Goal: Task Accomplishment & Management: Use online tool/utility

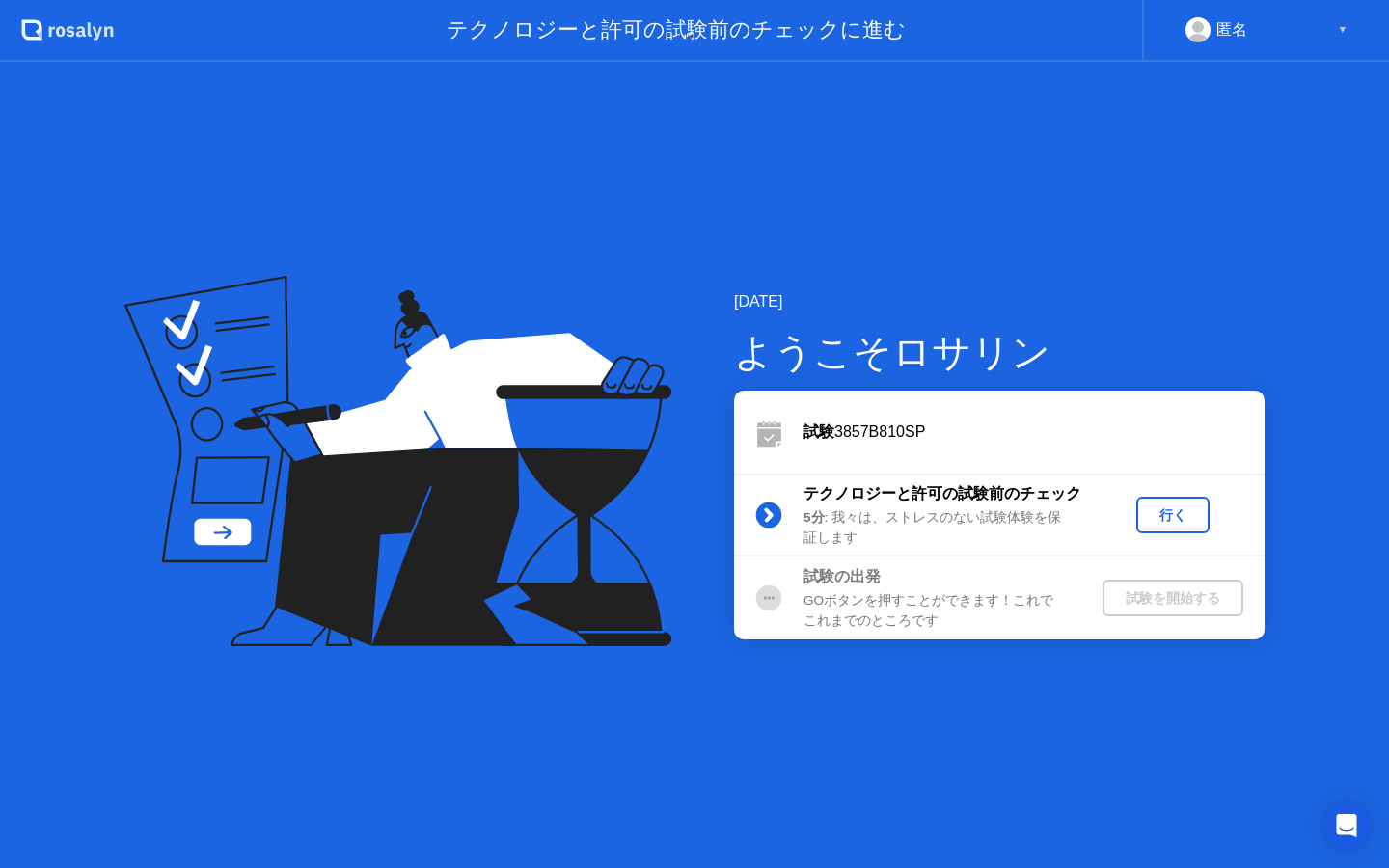
click at [1177, 511] on div "行く" at bounding box center [1172, 515] width 58 height 19
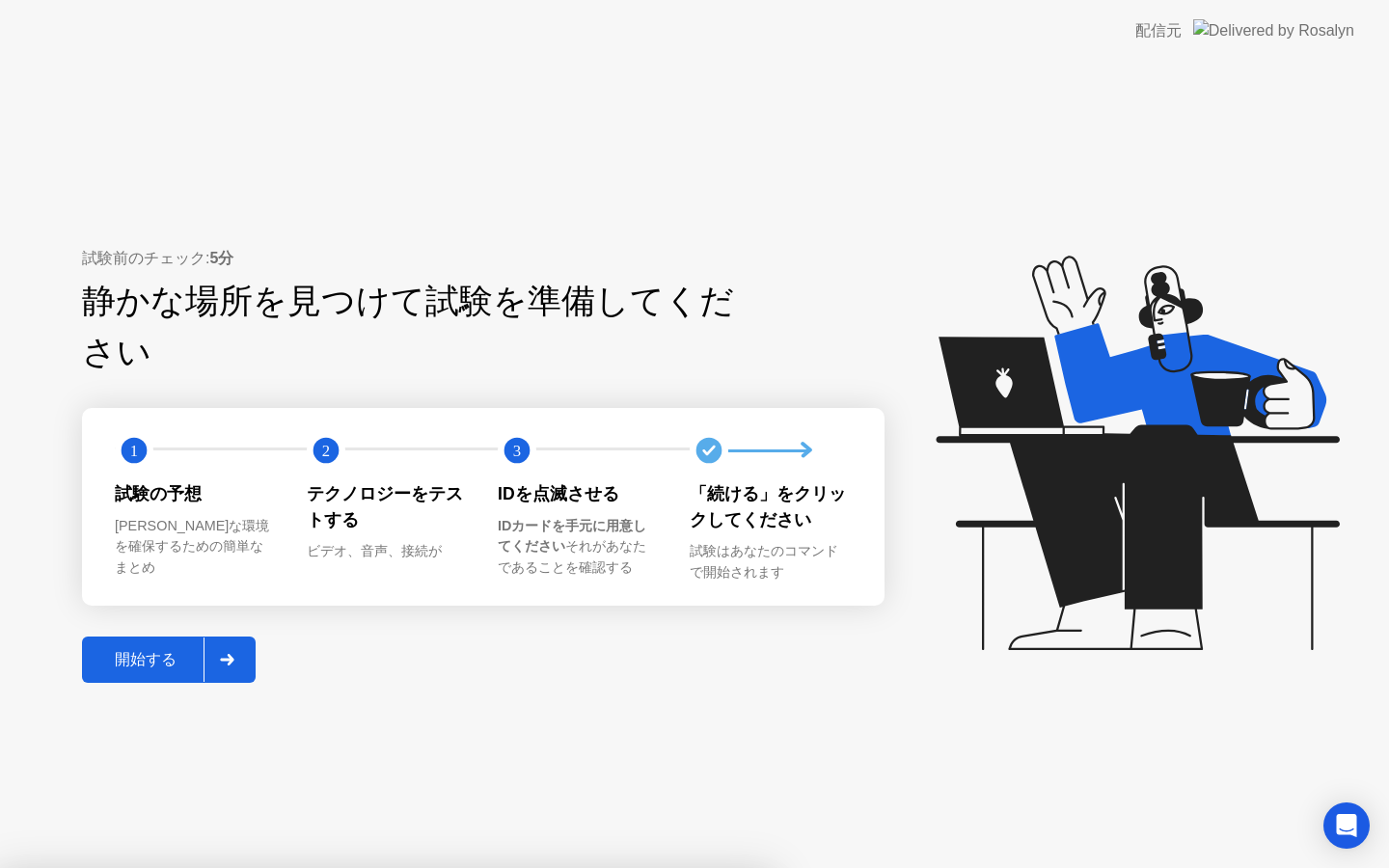
click at [146, 650] on div "開始する" at bounding box center [145, 660] width 116 height 21
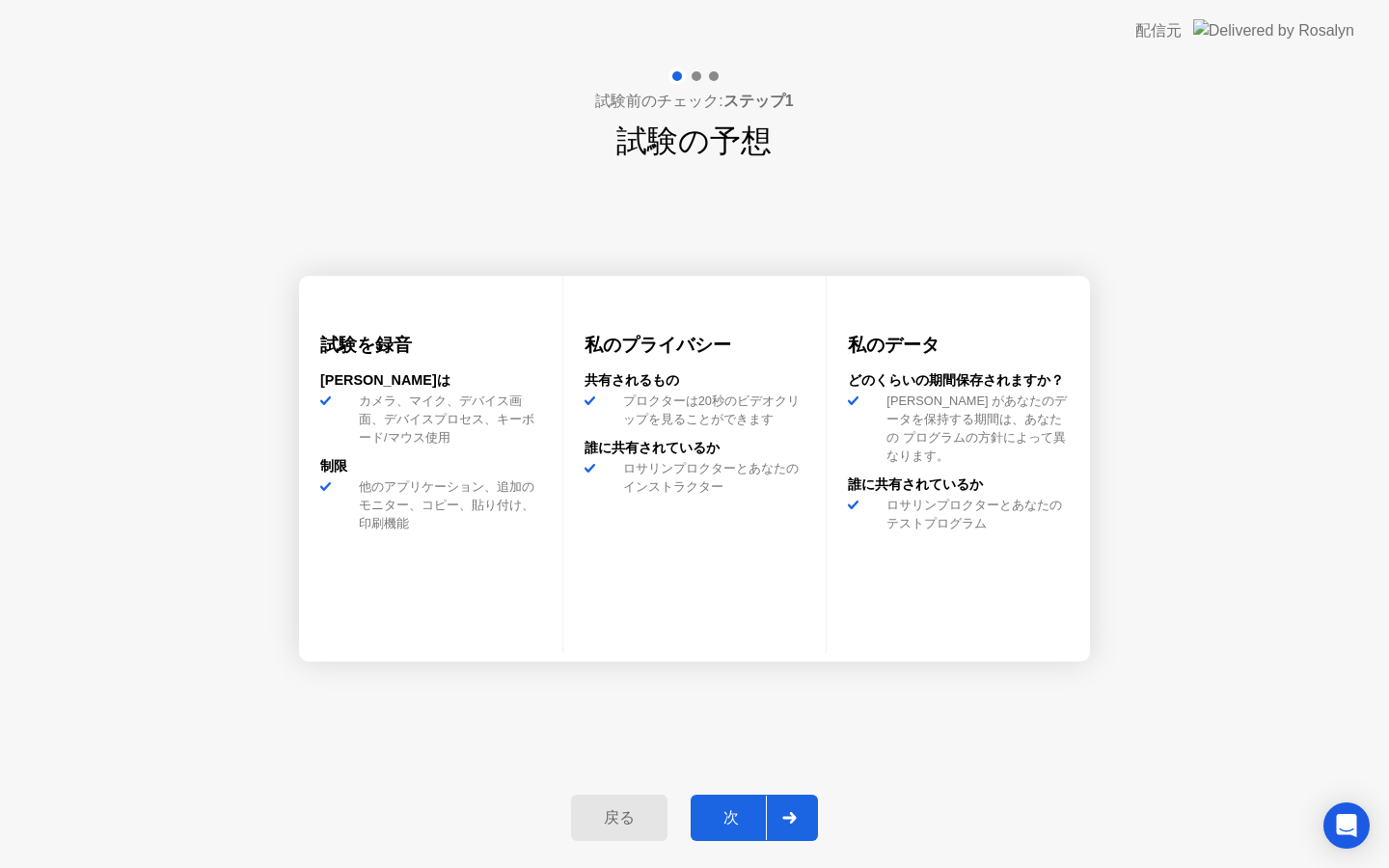
click at [729, 824] on div "次" at bounding box center [731, 818] width 70 height 21
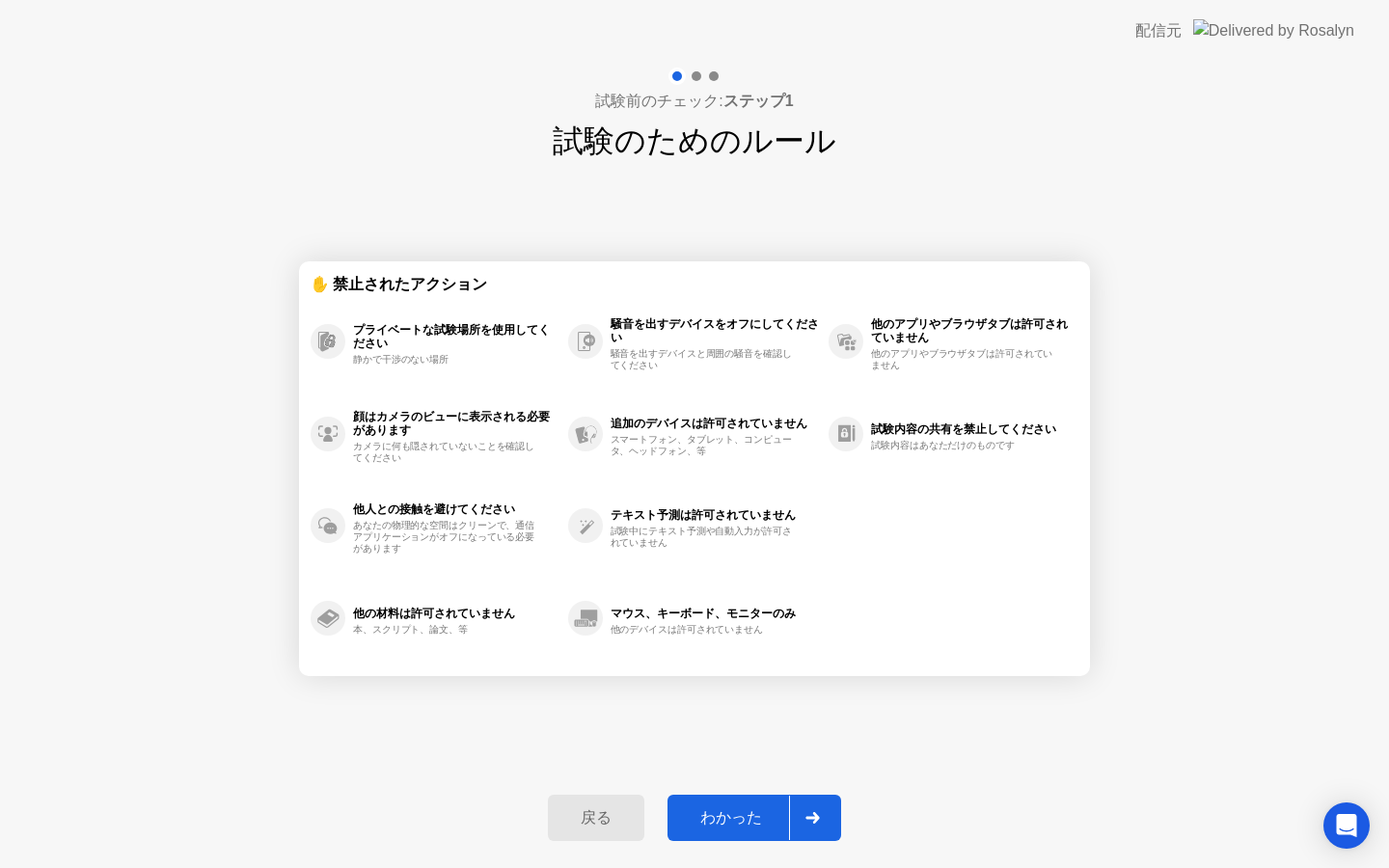
click at [699, 818] on div "わかった" at bounding box center [731, 818] width 116 height 21
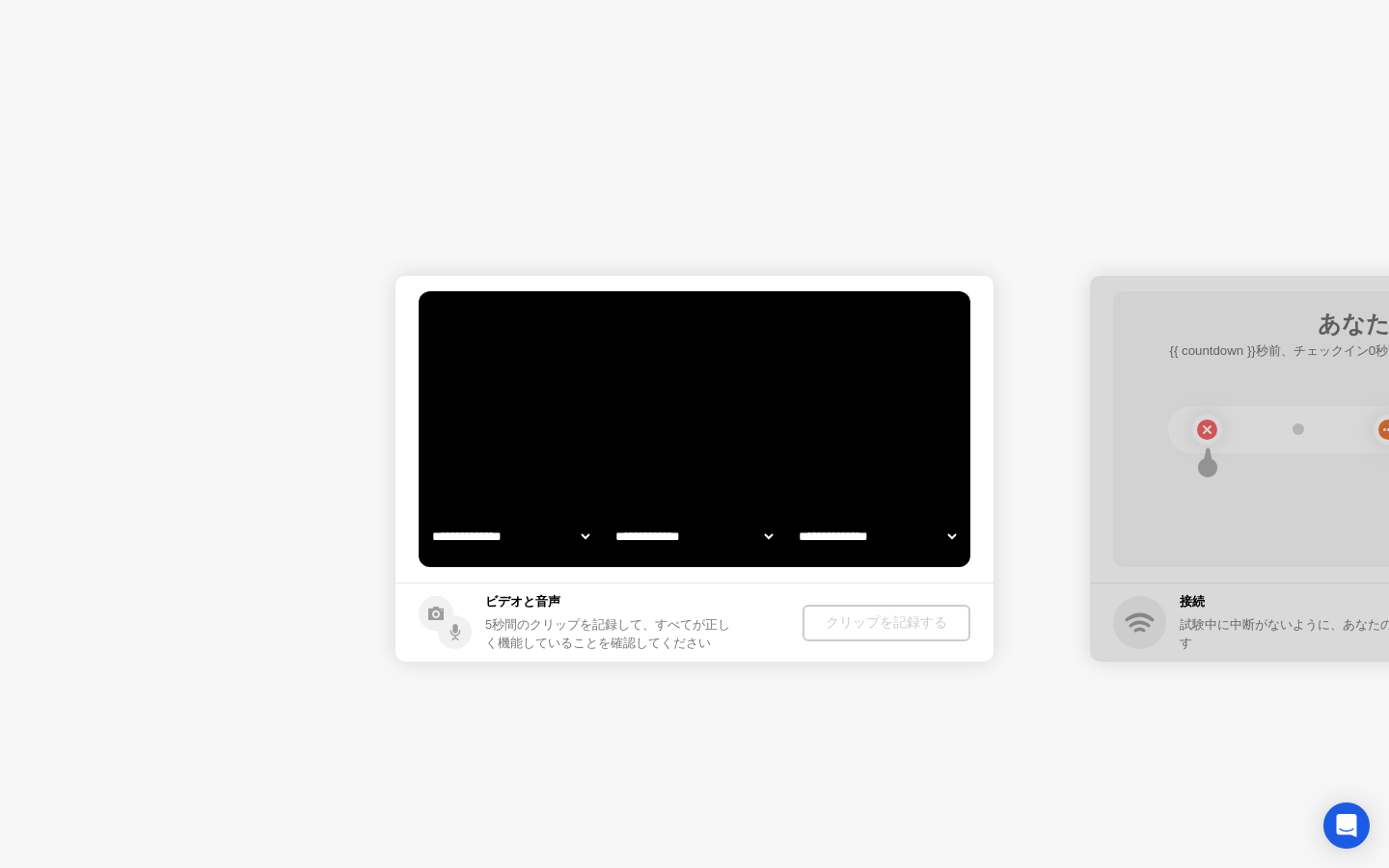
select select "**********"
select select "*******"
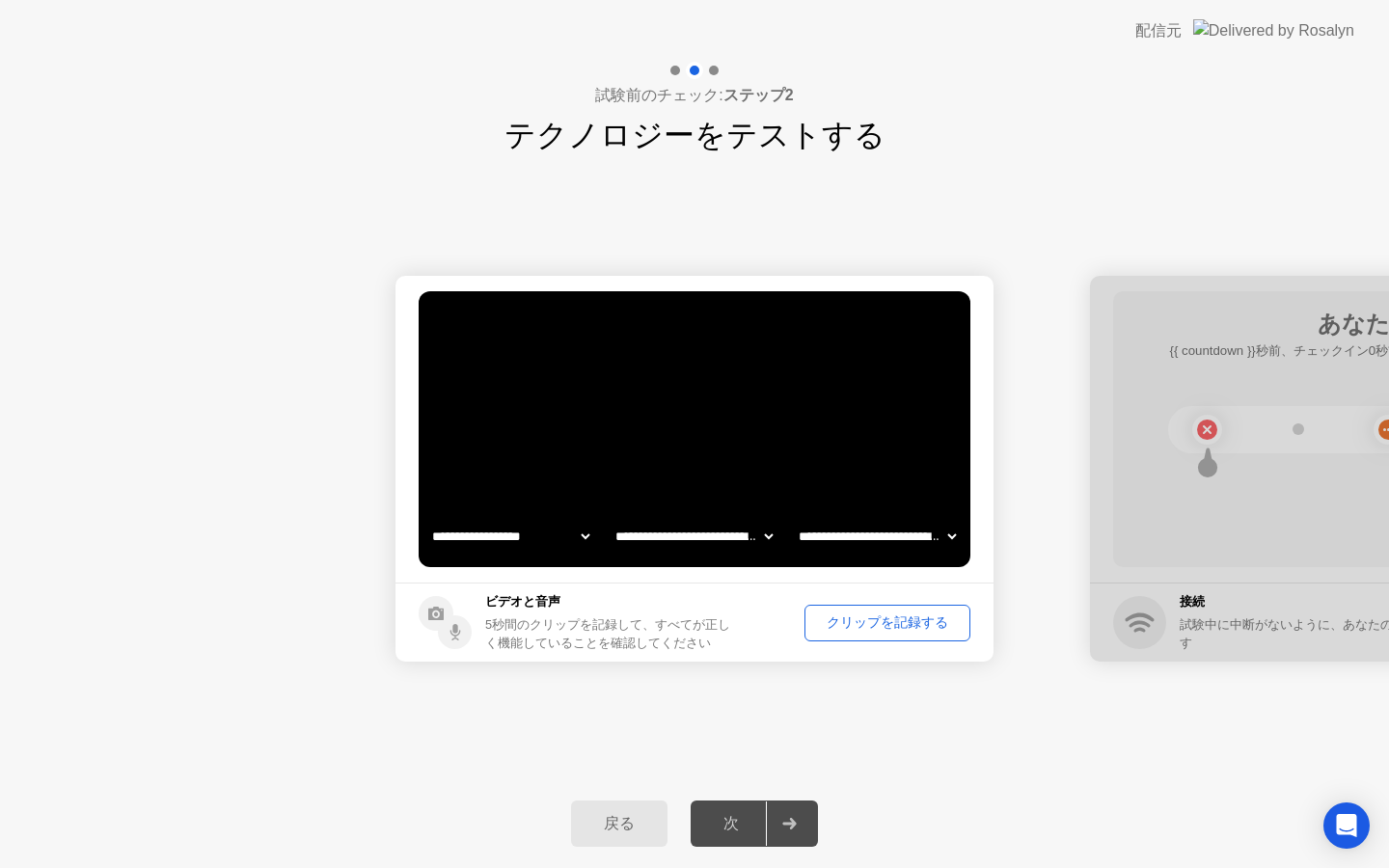
click at [740, 833] on div "次" at bounding box center [731, 824] width 70 height 21
click at [833, 625] on div "クリップを記録する" at bounding box center [887, 622] width 152 height 19
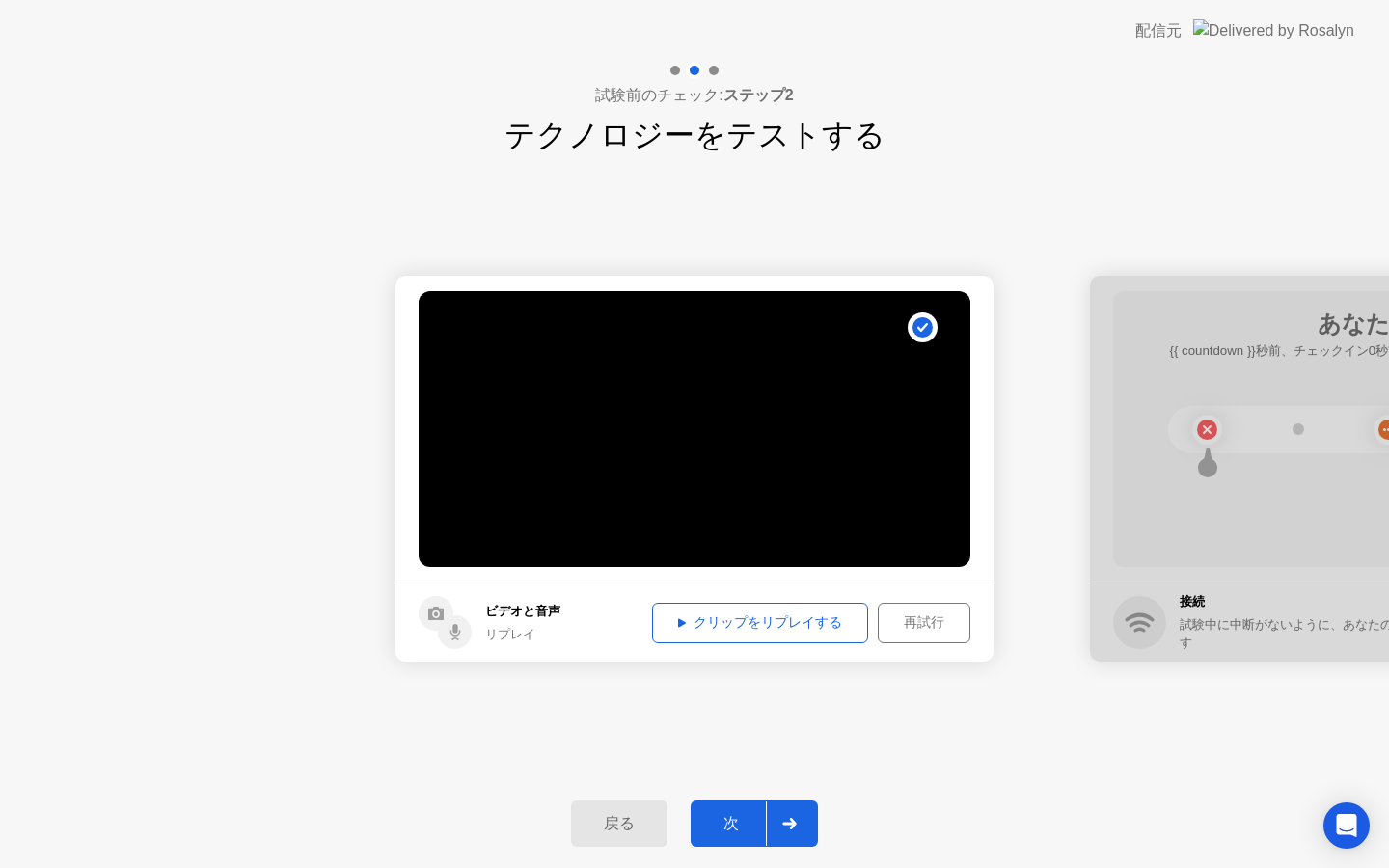
click at [678, 620] on icon at bounding box center [682, 622] width 8 height 9
click at [728, 805] on button "次" at bounding box center [754, 823] width 128 height 46
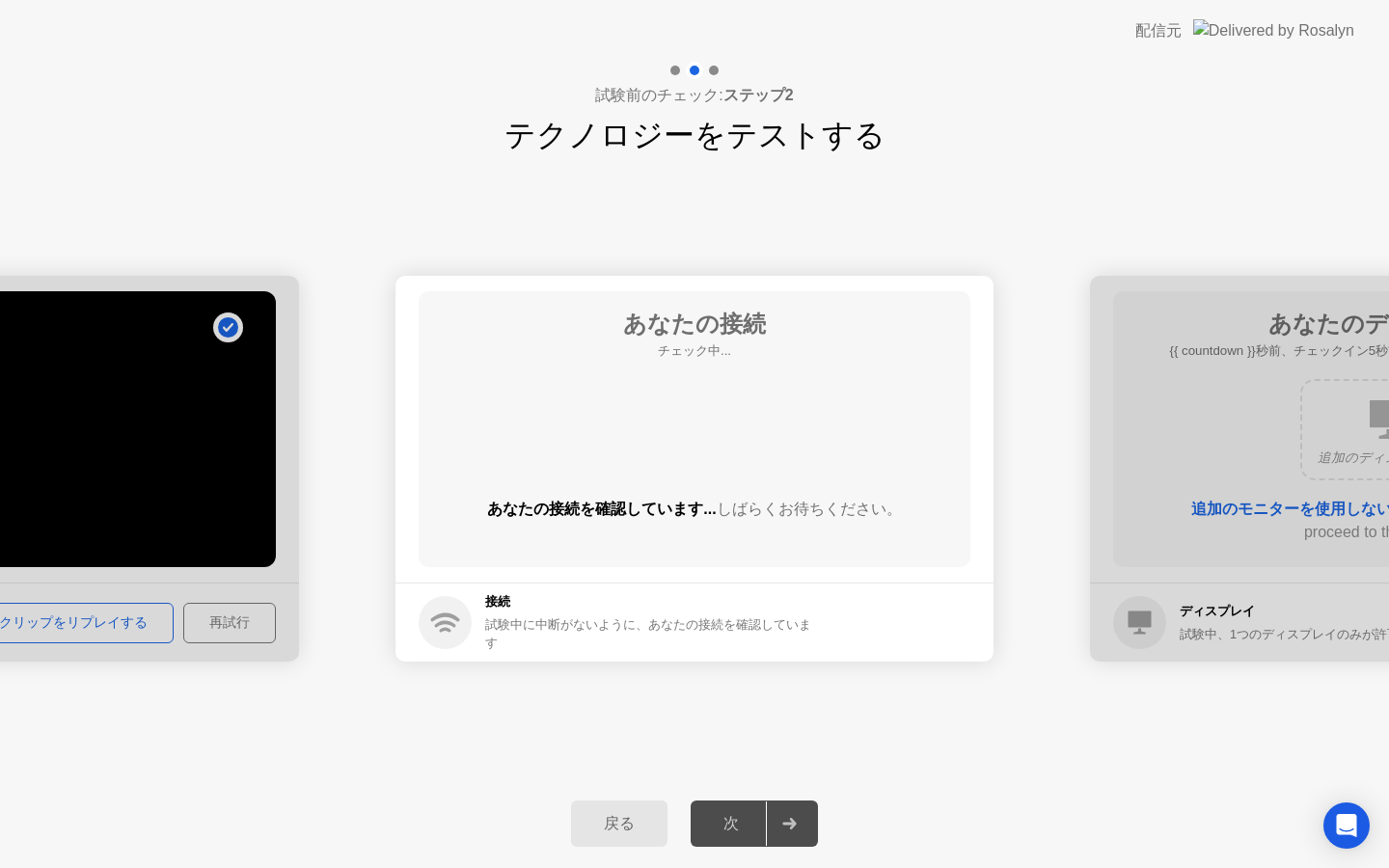
click at [628, 794] on div "戻る 次" at bounding box center [694, 824] width 1389 height 88
click at [632, 817] on div "戻る" at bounding box center [619, 824] width 85 height 21
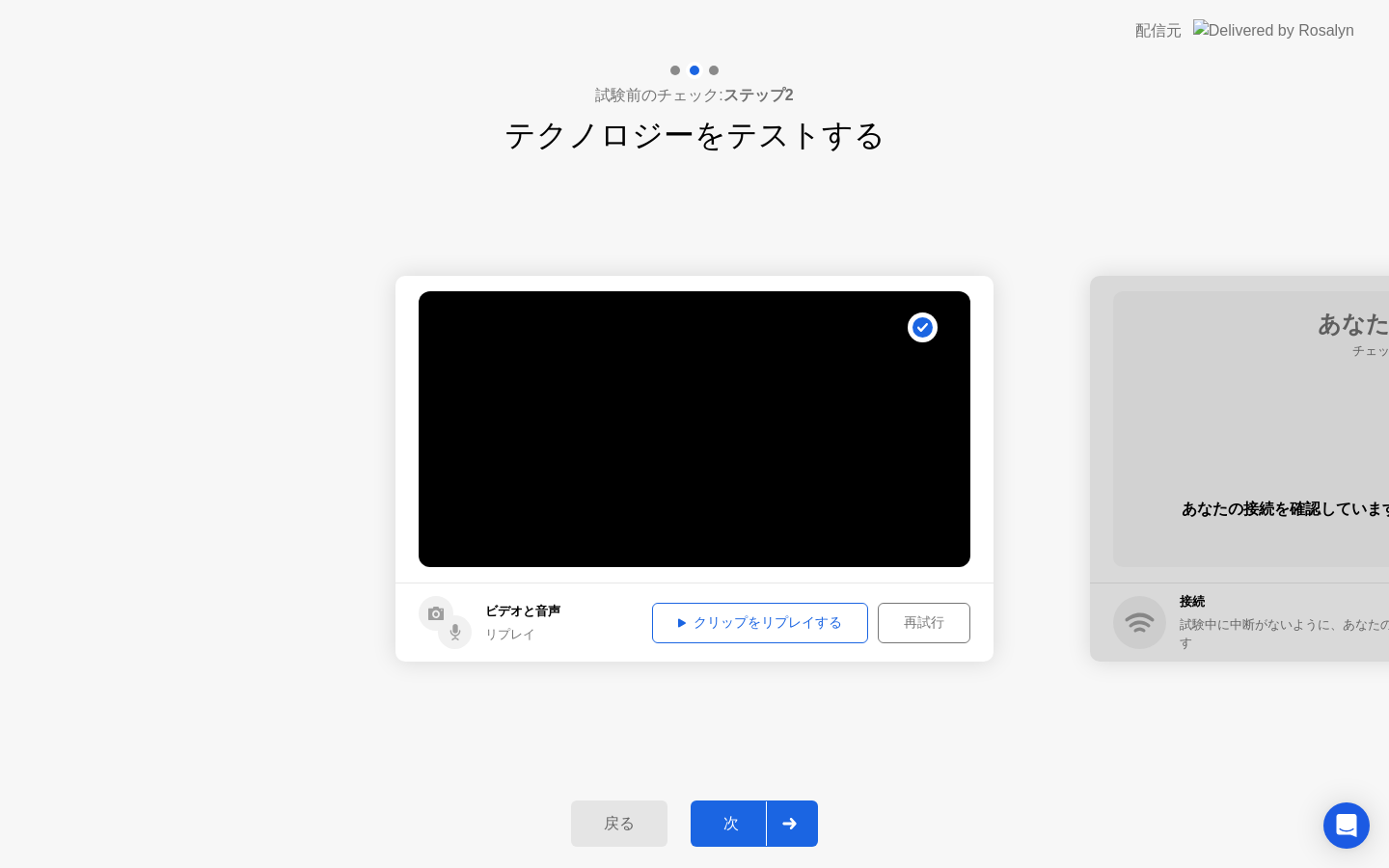
click at [634, 840] on button "戻る" at bounding box center [619, 823] width 96 height 46
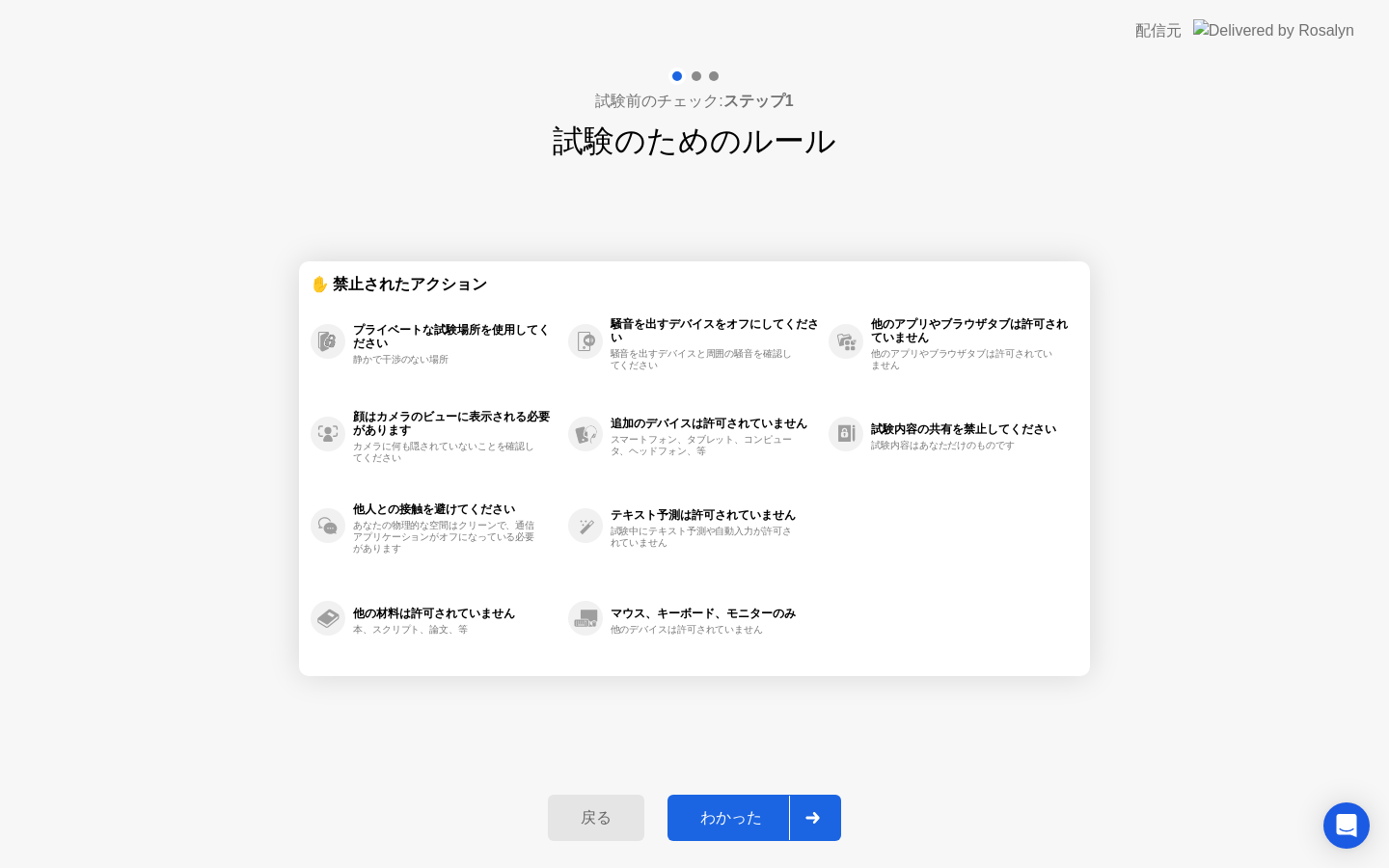
click at [737, 813] on div "わかった" at bounding box center [731, 818] width 116 height 21
select select "**********"
select select "*******"
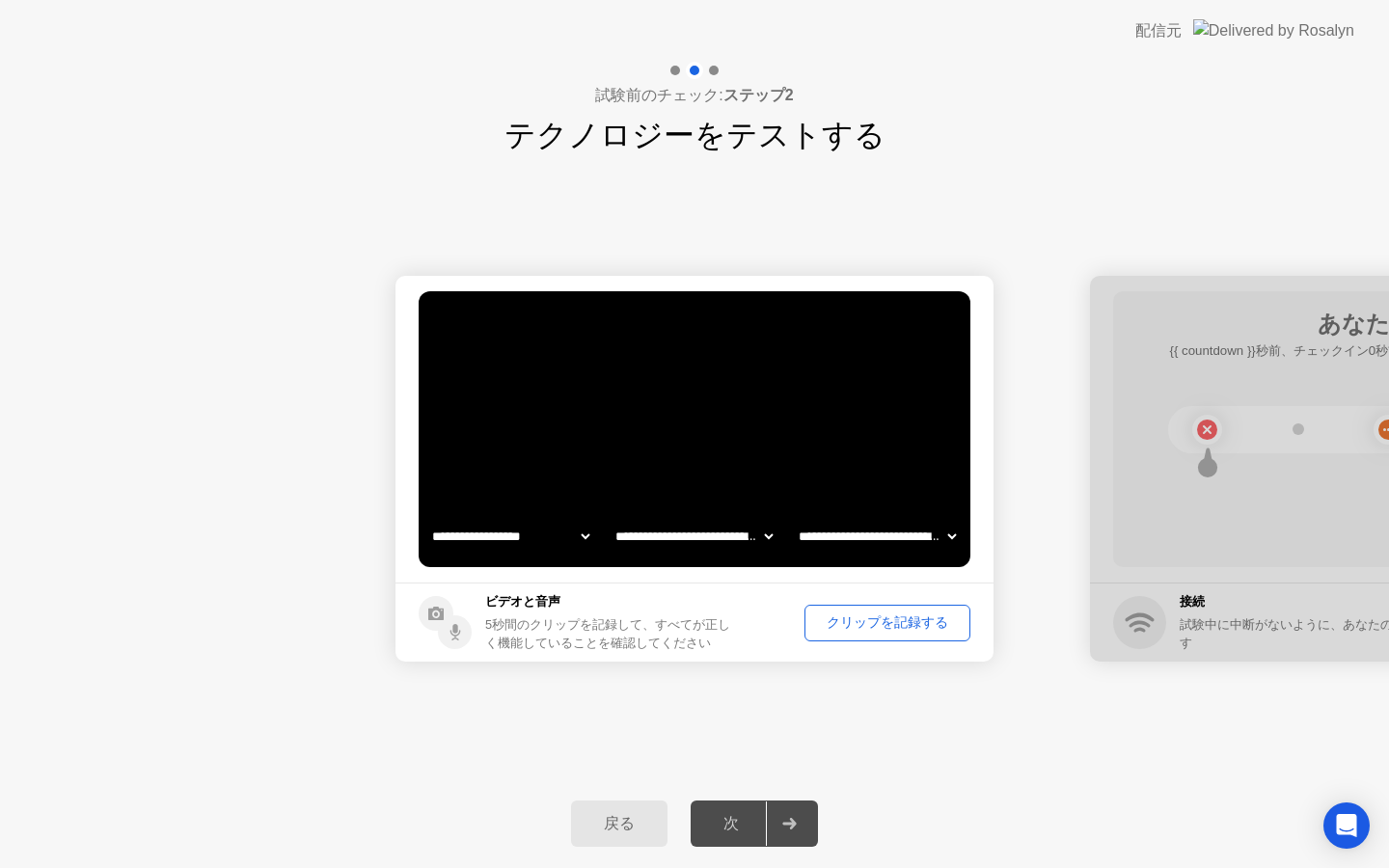
click at [847, 618] on div "クリップを記録する" at bounding box center [887, 622] width 152 height 19
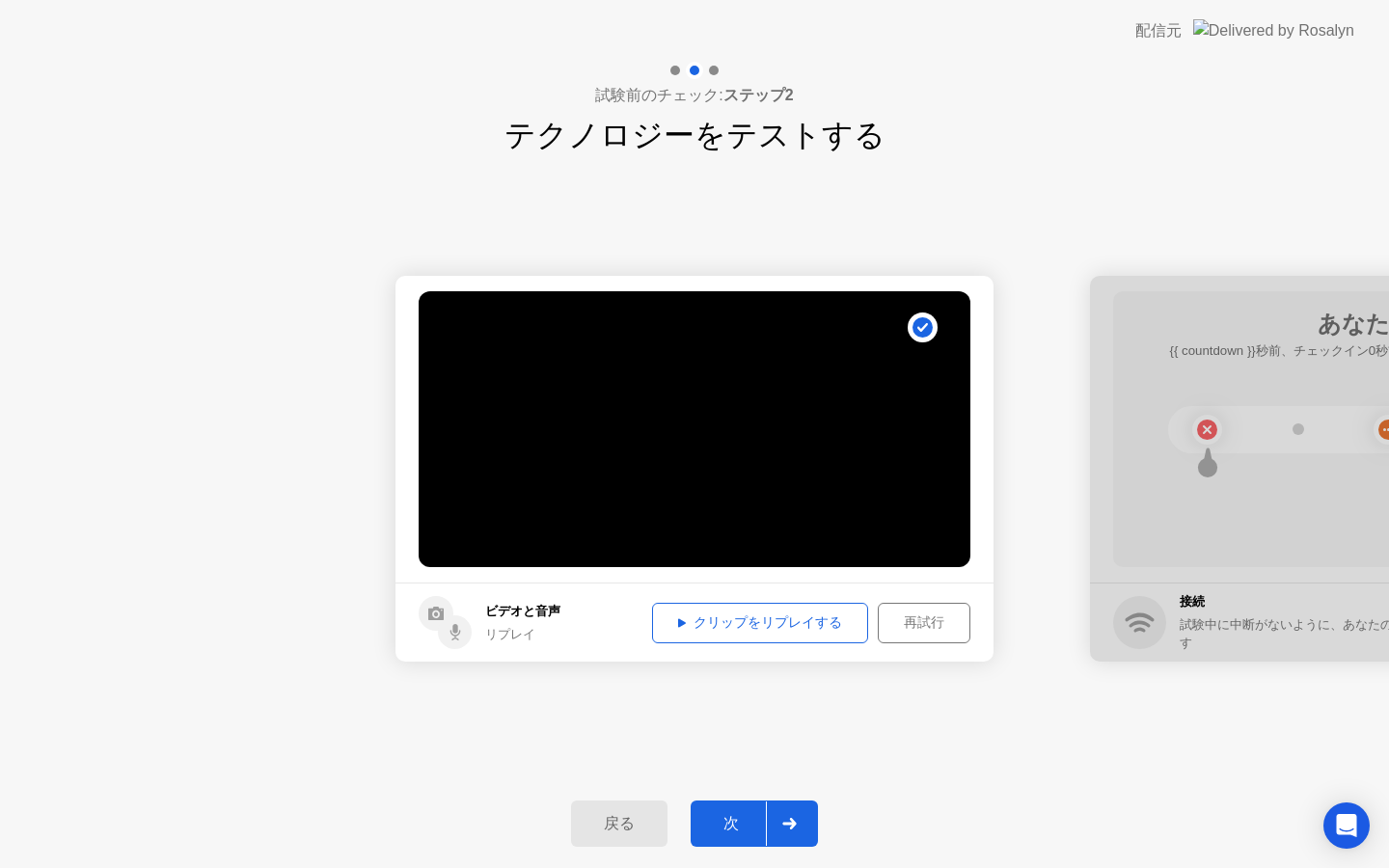
click at [667, 620] on div "クリップをリプレイする" at bounding box center [760, 622] width 203 height 19
click at [722, 814] on div "次" at bounding box center [731, 824] width 70 height 21
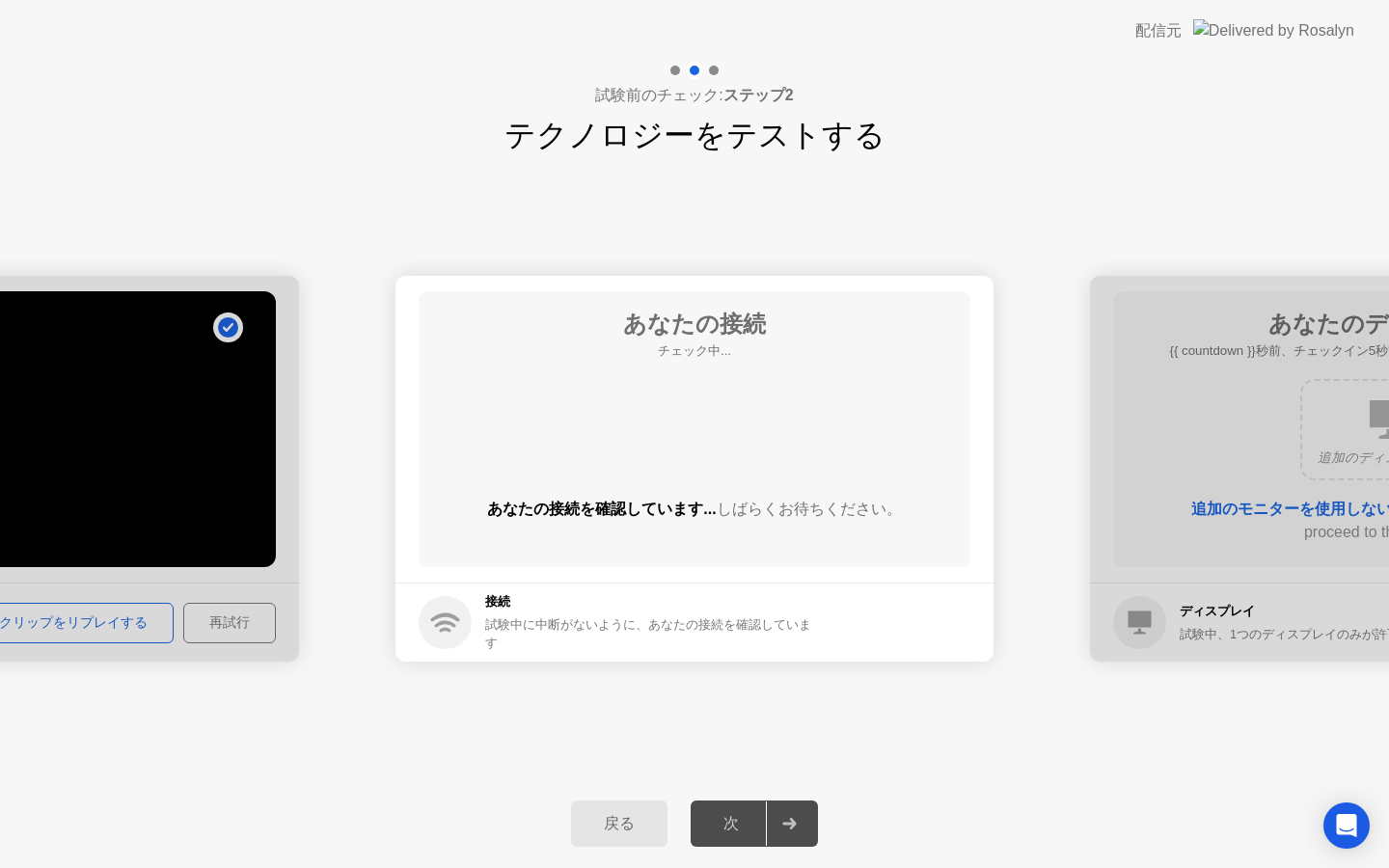
click at [745, 798] on div "戻る 次" at bounding box center [694, 824] width 1389 height 88
click at [756, 827] on div "次" at bounding box center [731, 824] width 70 height 21
click at [806, 535] on div "あなたの接続を確認しています... しばらくお待ちください。" at bounding box center [694, 524] width 552 height 54
click at [710, 818] on div "次" at bounding box center [731, 824] width 70 height 21
click at [143, 551] on div at bounding box center [0, 468] width 598 height 385
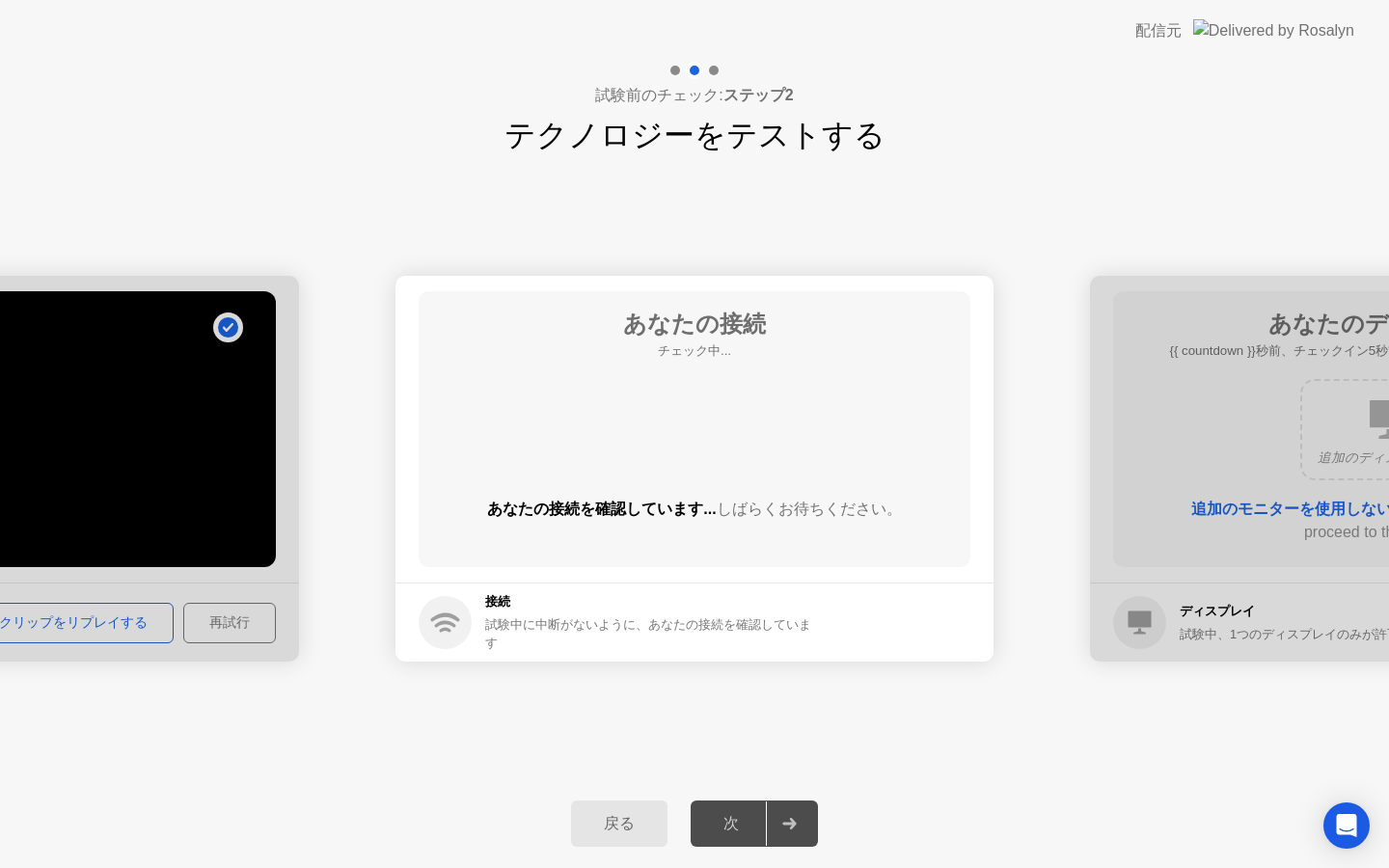
click at [661, 830] on div "戻る" at bounding box center [619, 824] width 85 height 21
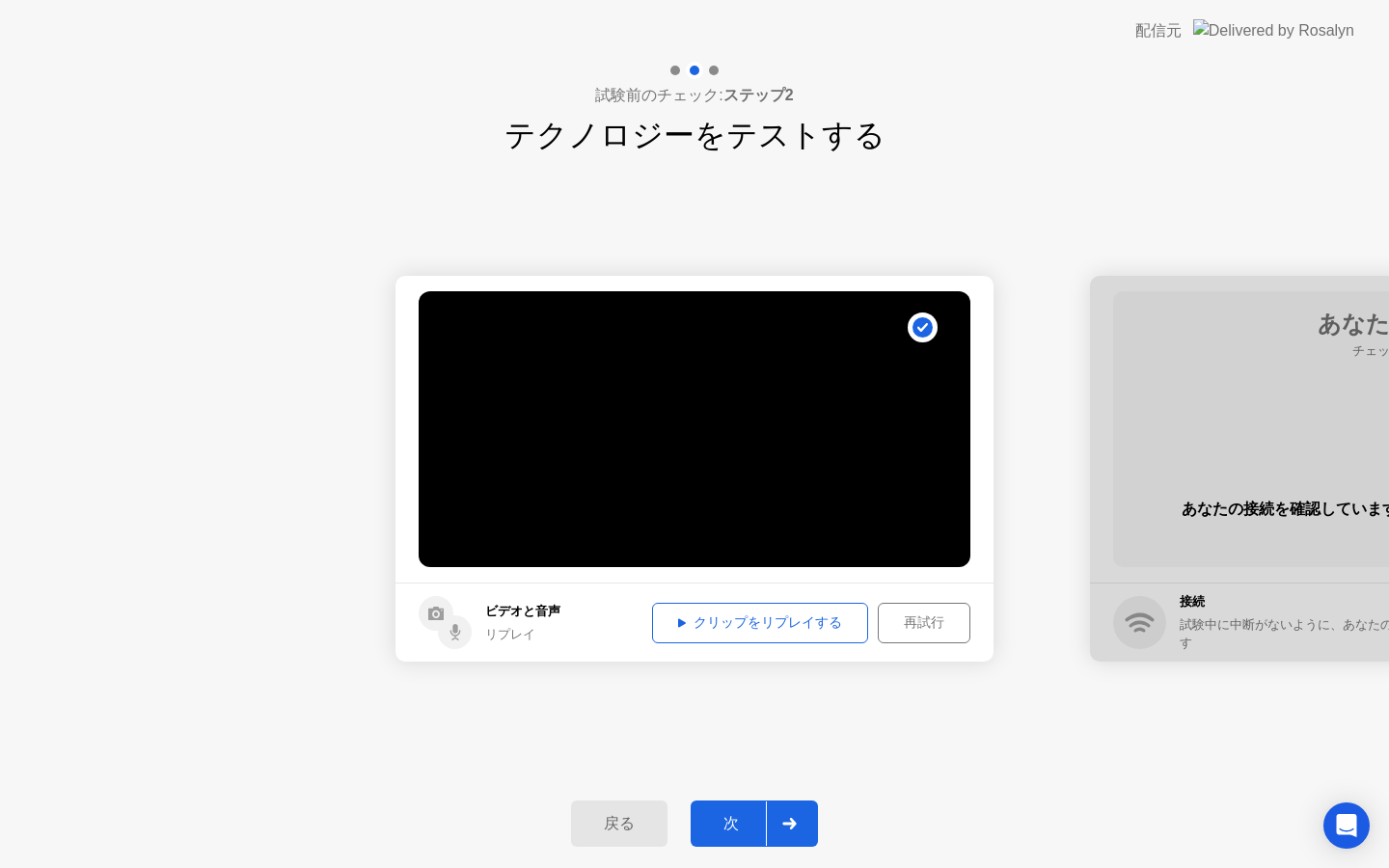
click at [743, 824] on div "次" at bounding box center [731, 824] width 70 height 21
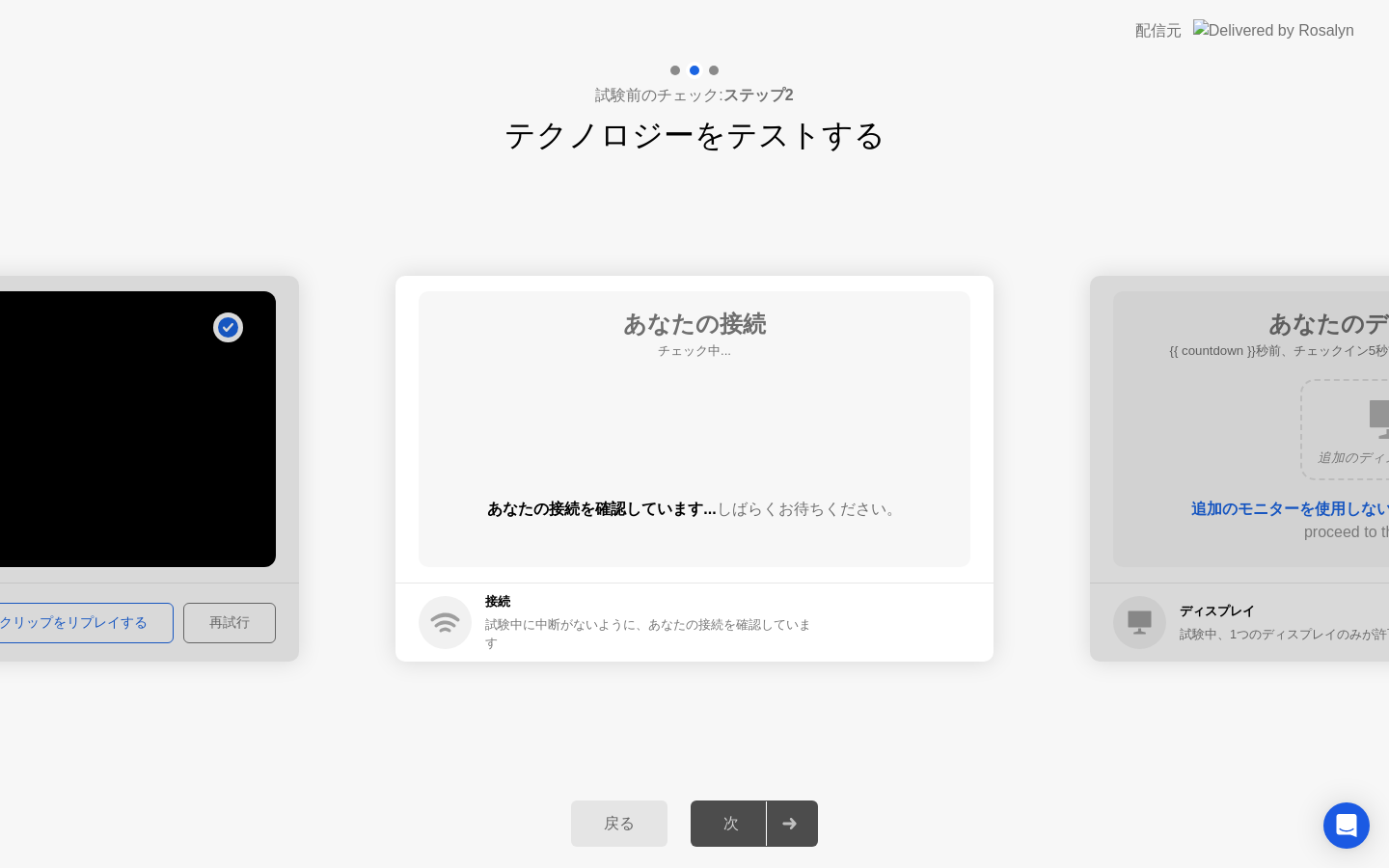
click at [1159, 590] on div at bounding box center [1389, 468] width 598 height 385
click at [276, 408] on div at bounding box center [0, 468] width 598 height 385
click at [204, 429] on div at bounding box center [0, 468] width 598 height 385
click at [632, 840] on button "戻る" at bounding box center [619, 823] width 96 height 46
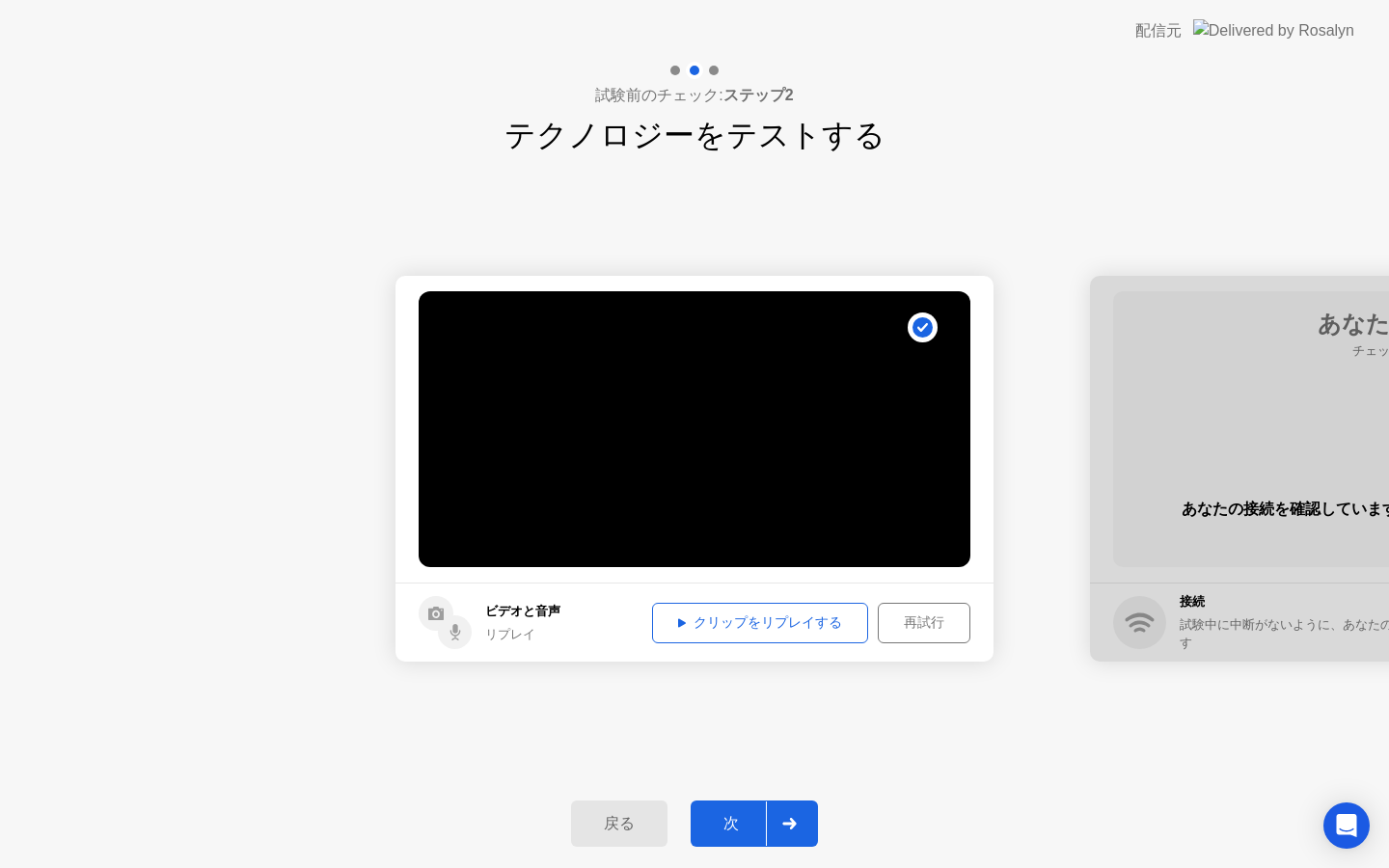
click at [727, 819] on div "次" at bounding box center [731, 824] width 70 height 21
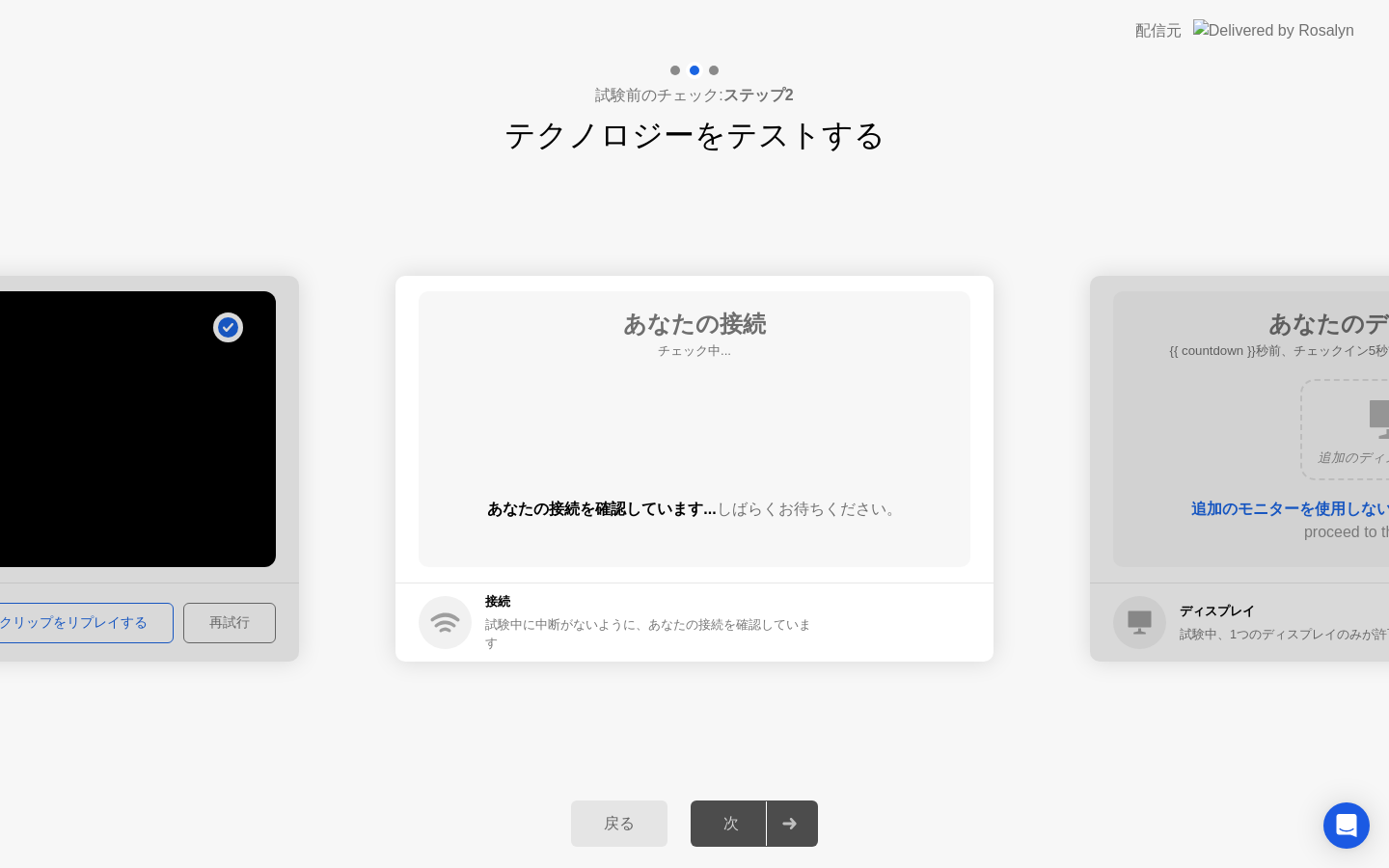
click at [150, 484] on div at bounding box center [0, 468] width 598 height 385
click at [619, 798] on div "戻る 次" at bounding box center [694, 824] width 1389 height 88
click at [619, 832] on div "戻る" at bounding box center [619, 824] width 85 height 21
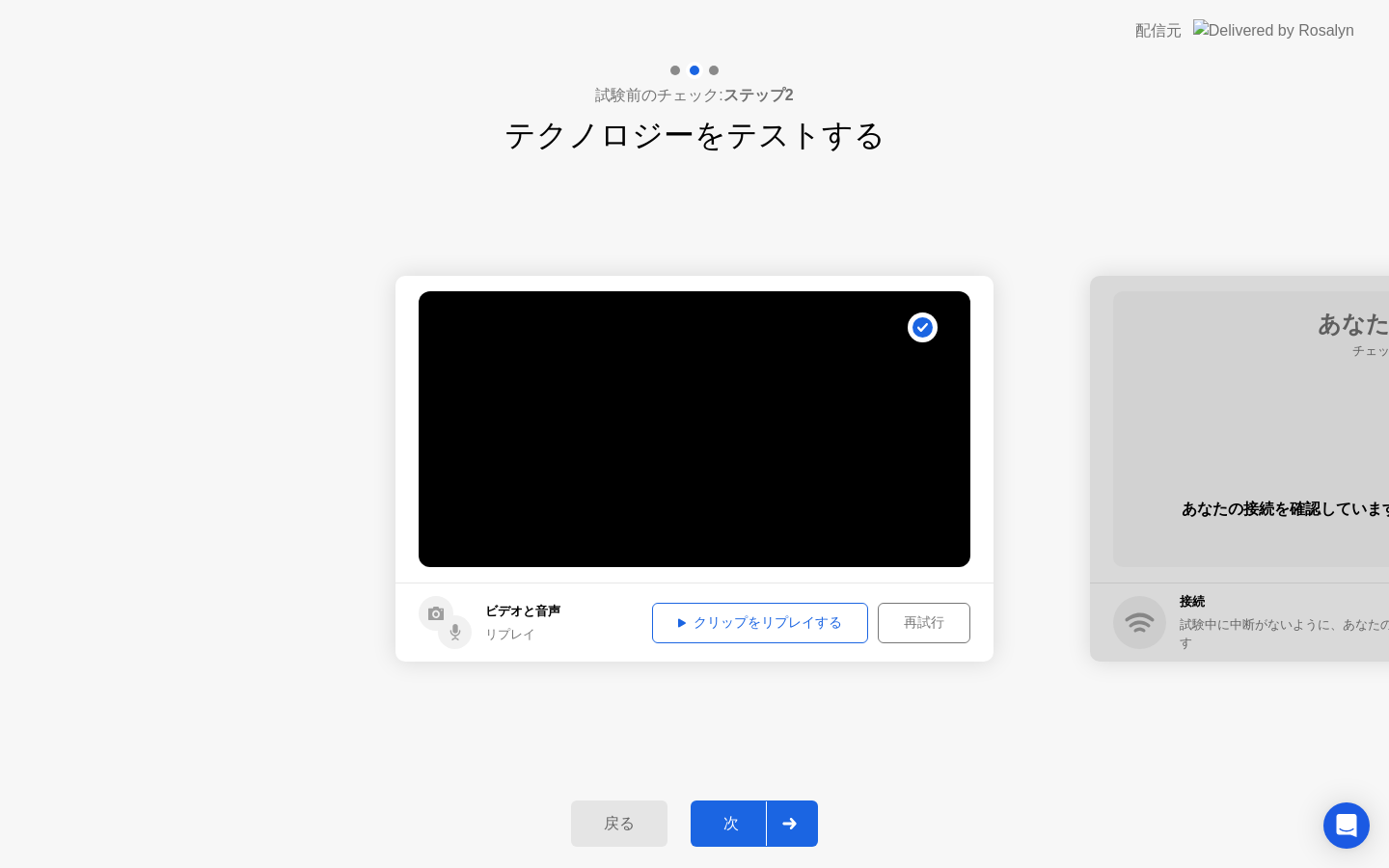
click at [741, 816] on div "次" at bounding box center [731, 824] width 70 height 21
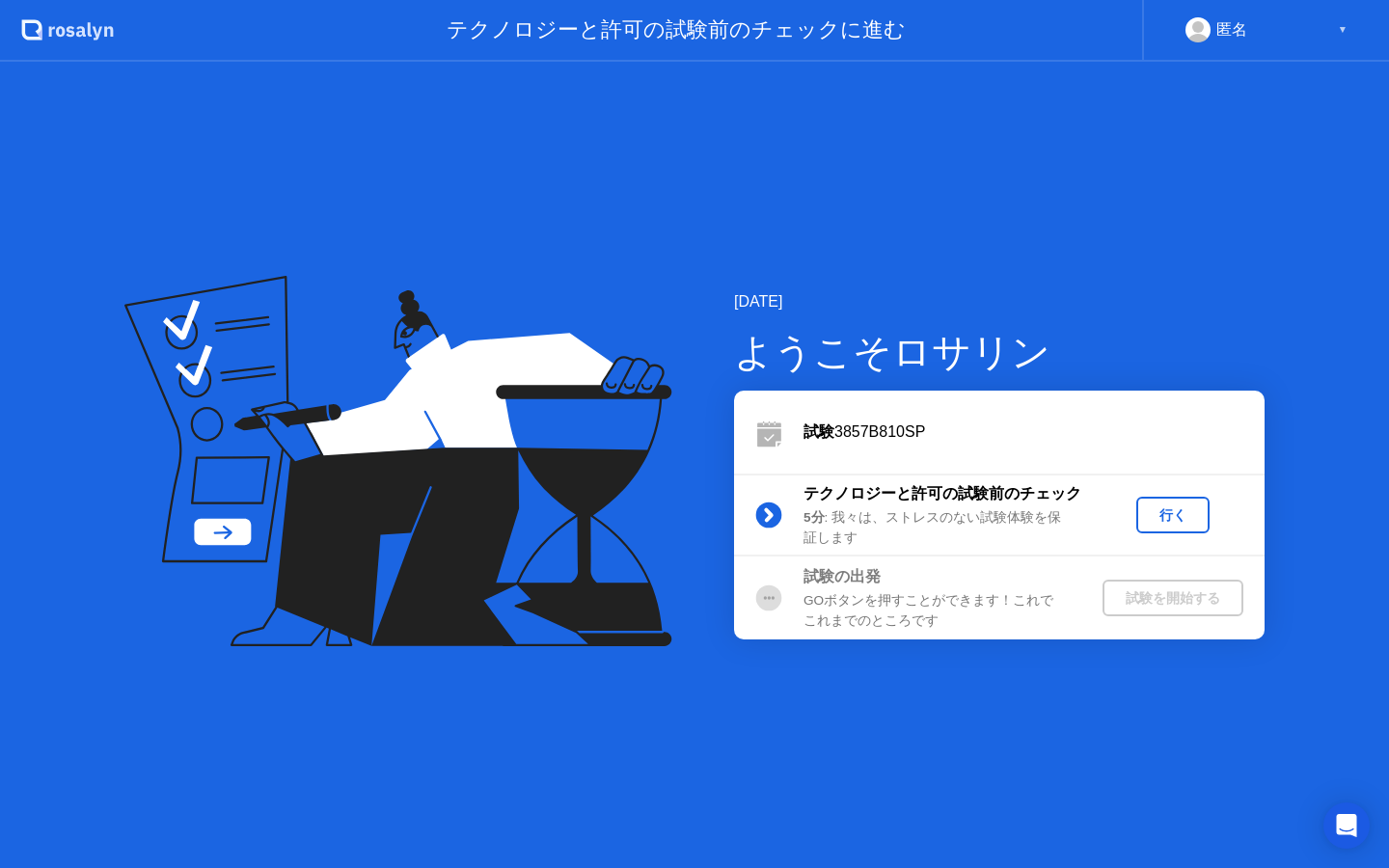
click at [1167, 506] on div "行く" at bounding box center [1172, 515] width 58 height 19
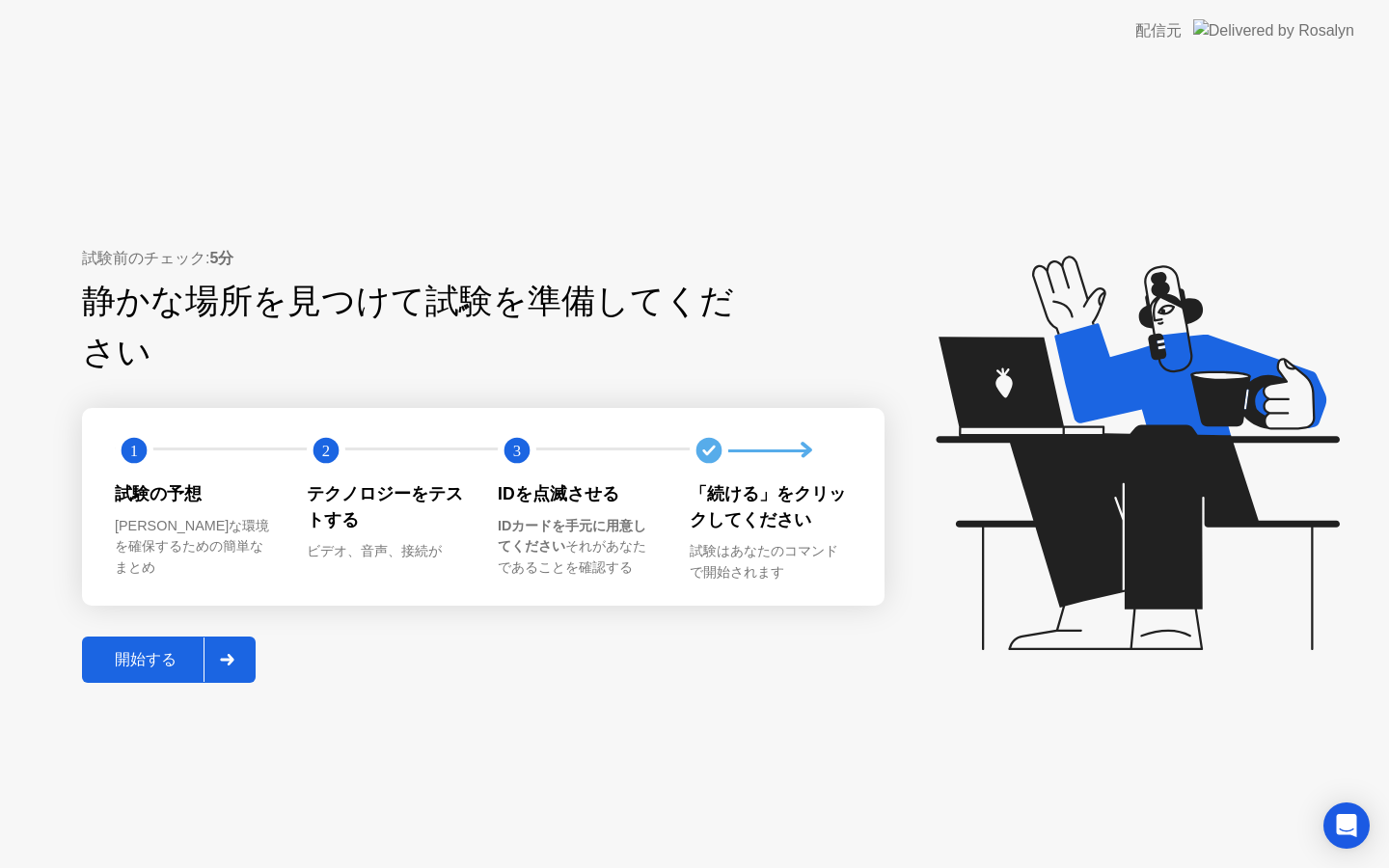
click at [162, 650] on div "開始する" at bounding box center [145, 660] width 116 height 21
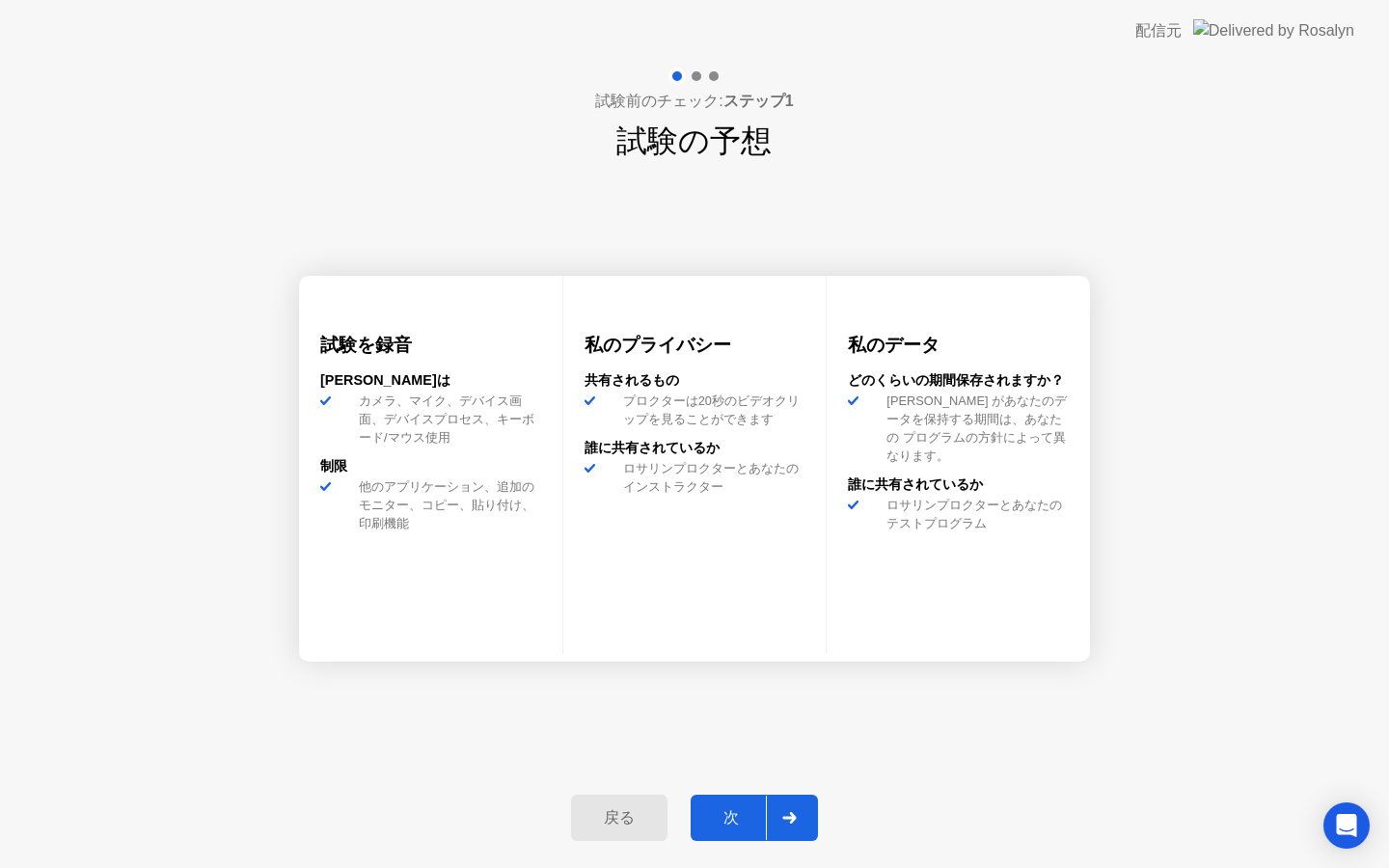
click at [715, 823] on div "次" at bounding box center [731, 818] width 70 height 21
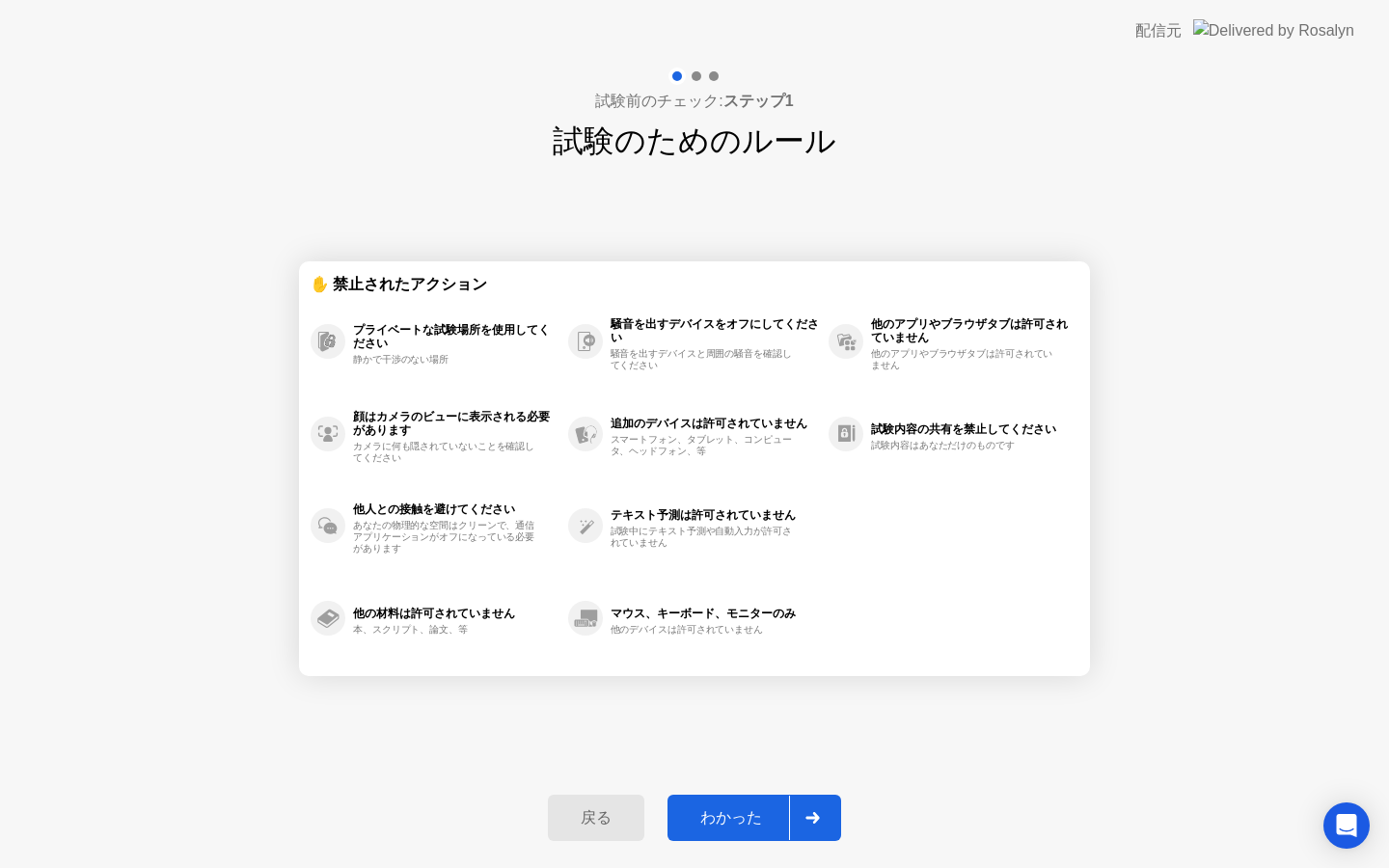
click at [749, 812] on div "わかった" at bounding box center [731, 818] width 116 height 21
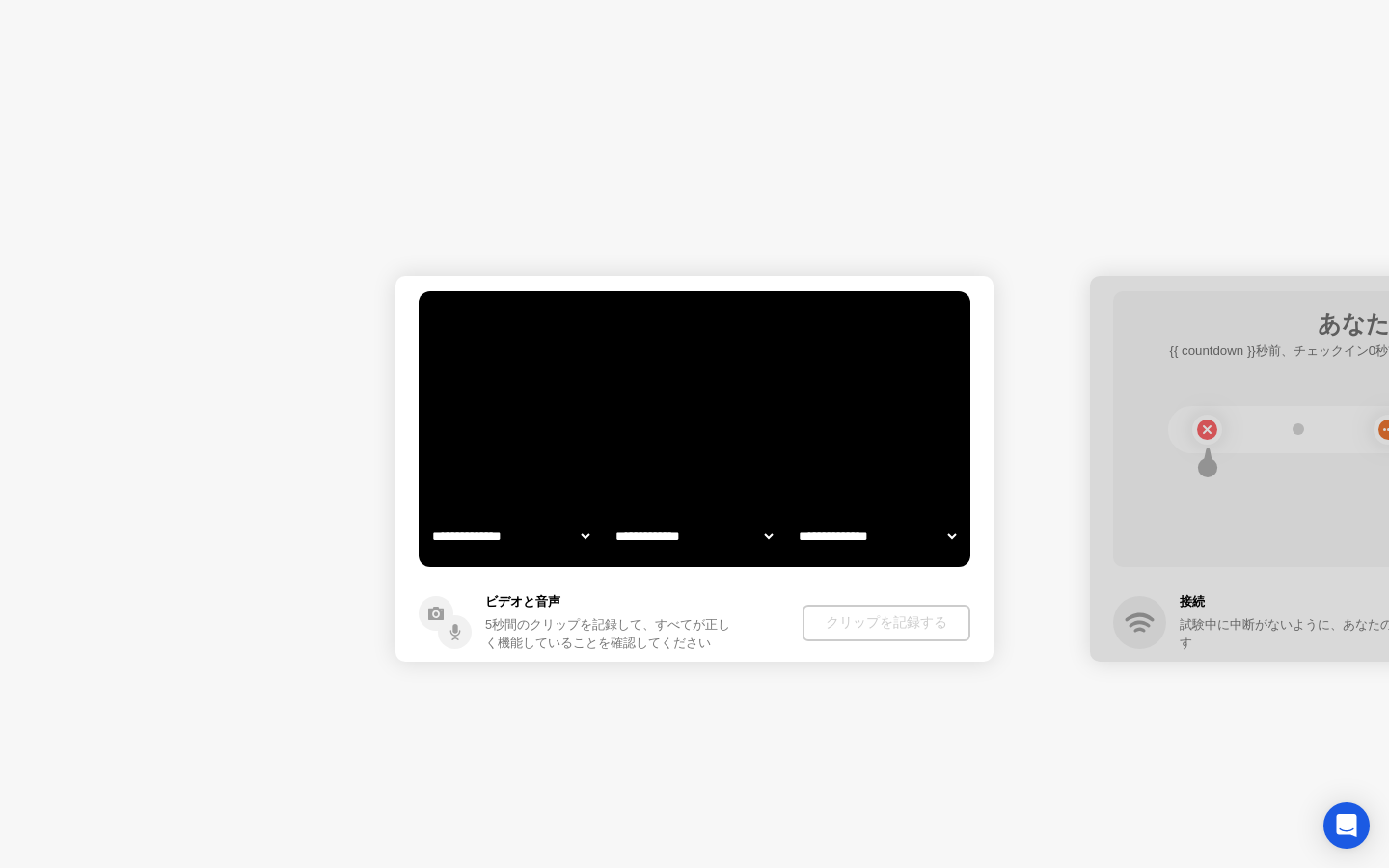
select select "**********"
select select "*******"
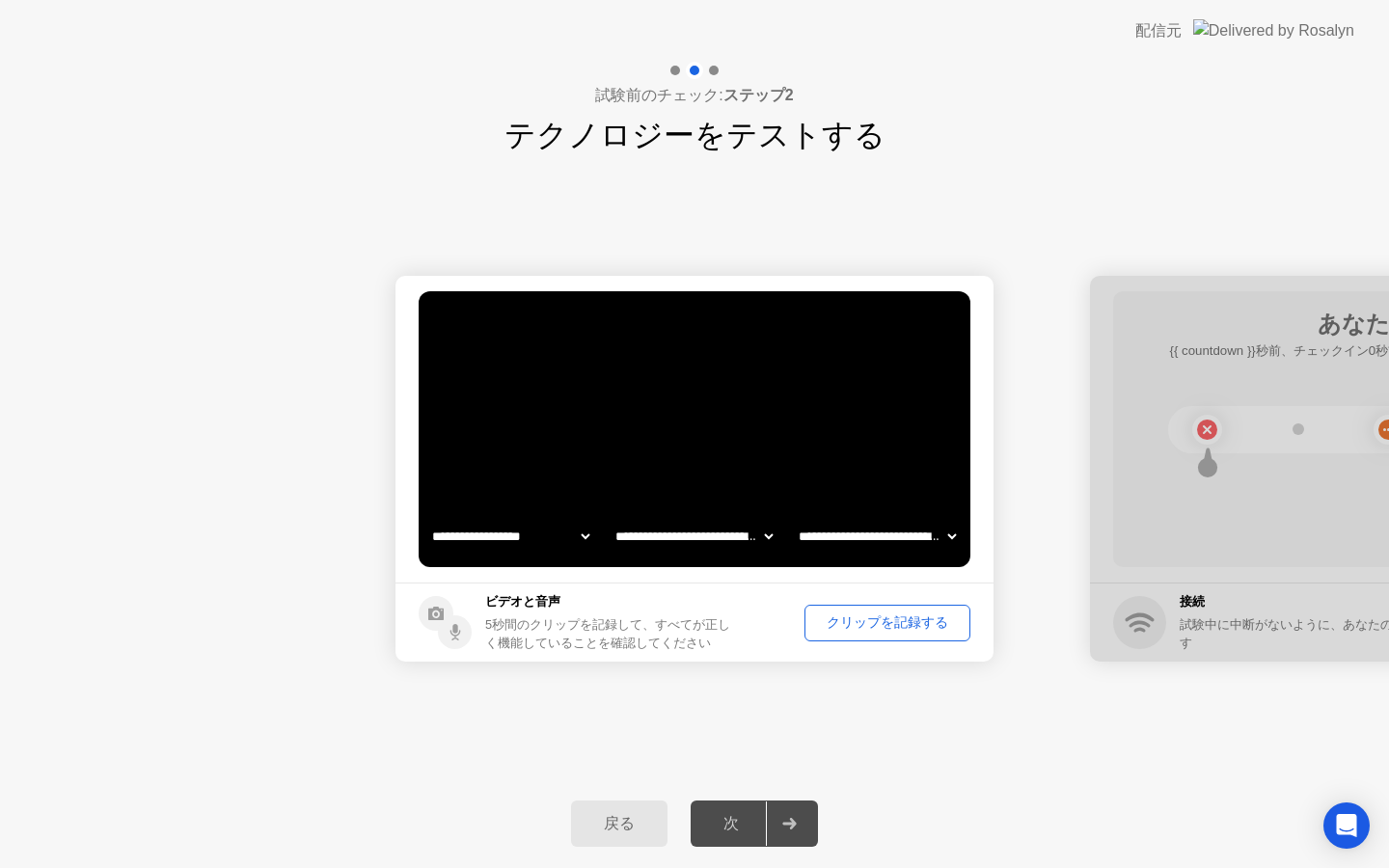
click at [844, 621] on div "クリップを記録する" at bounding box center [887, 622] width 152 height 19
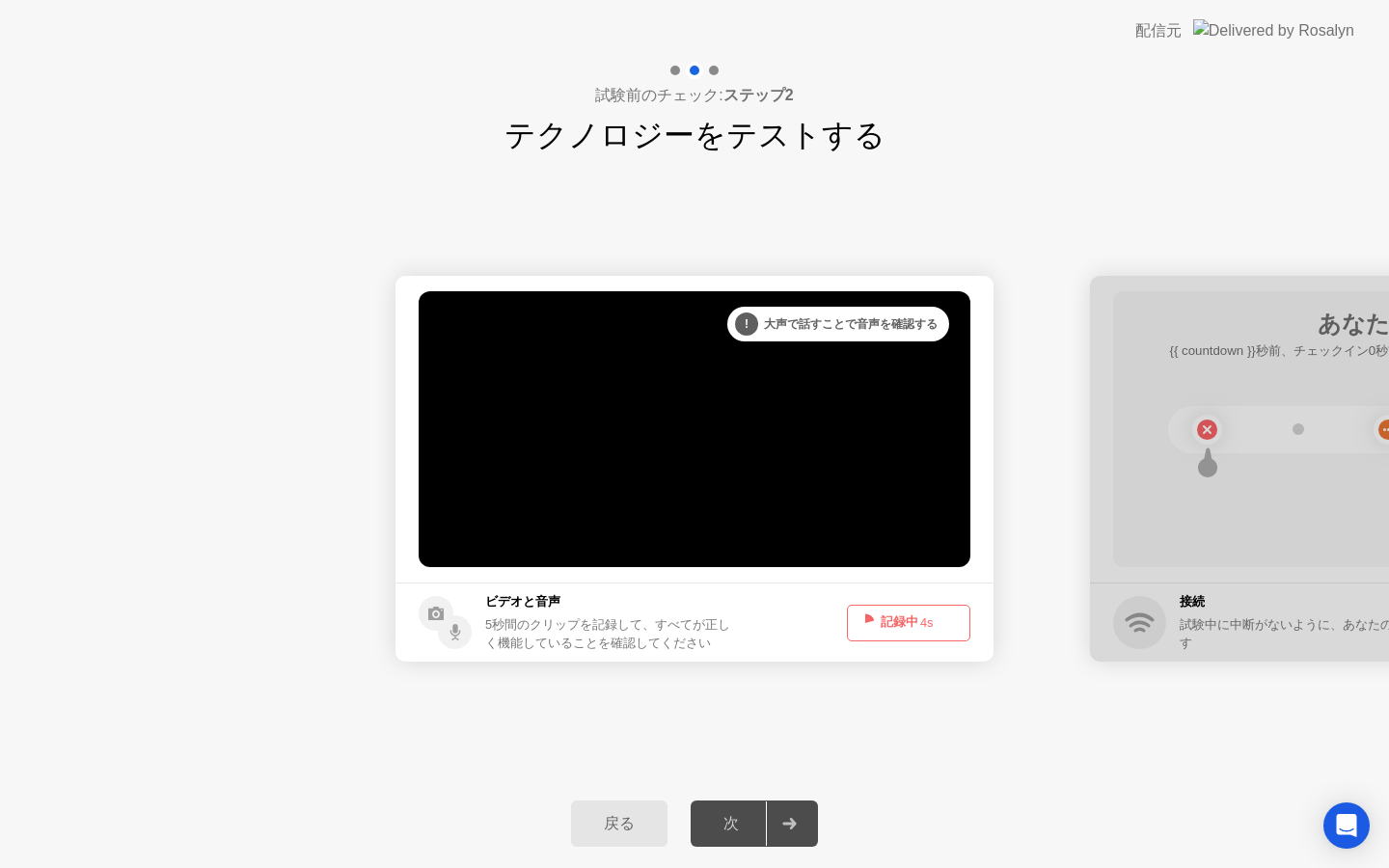
click at [864, 625] on circle at bounding box center [865, 623] width 10 height 10
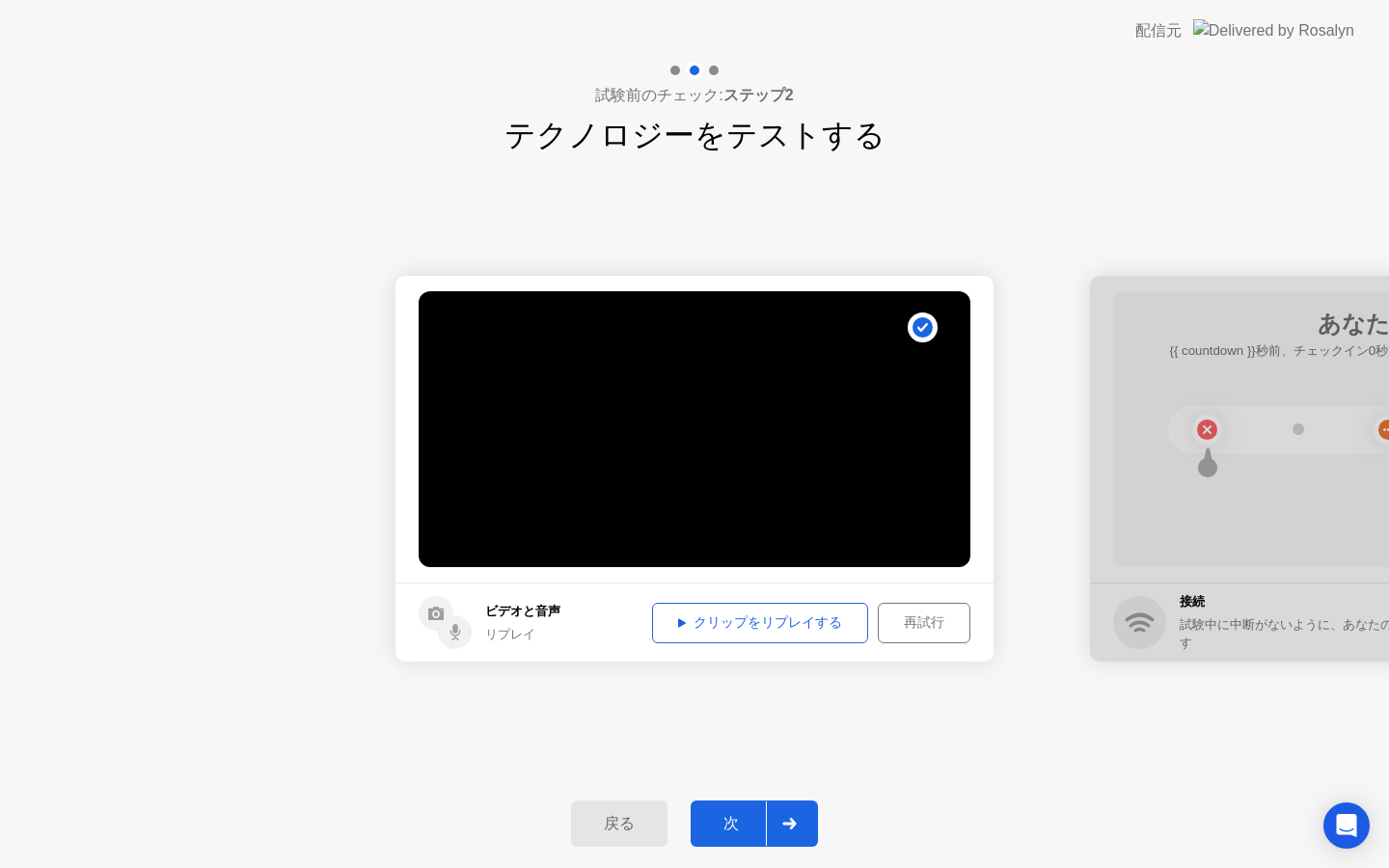
click at [914, 632] on div "再試行" at bounding box center [924, 622] width 79 height 19
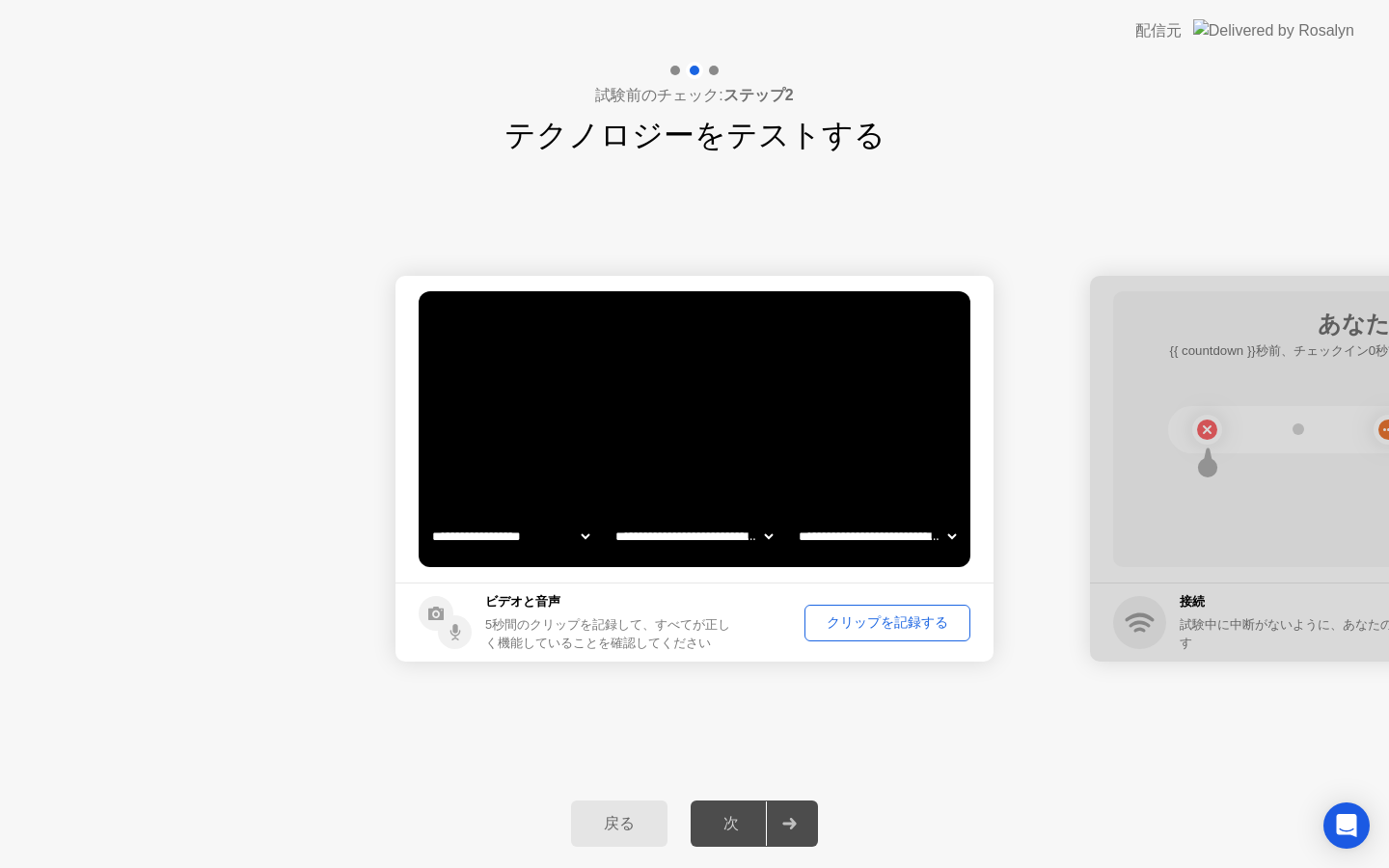
click at [912, 621] on div "クリップを記録する" at bounding box center [887, 622] width 152 height 19
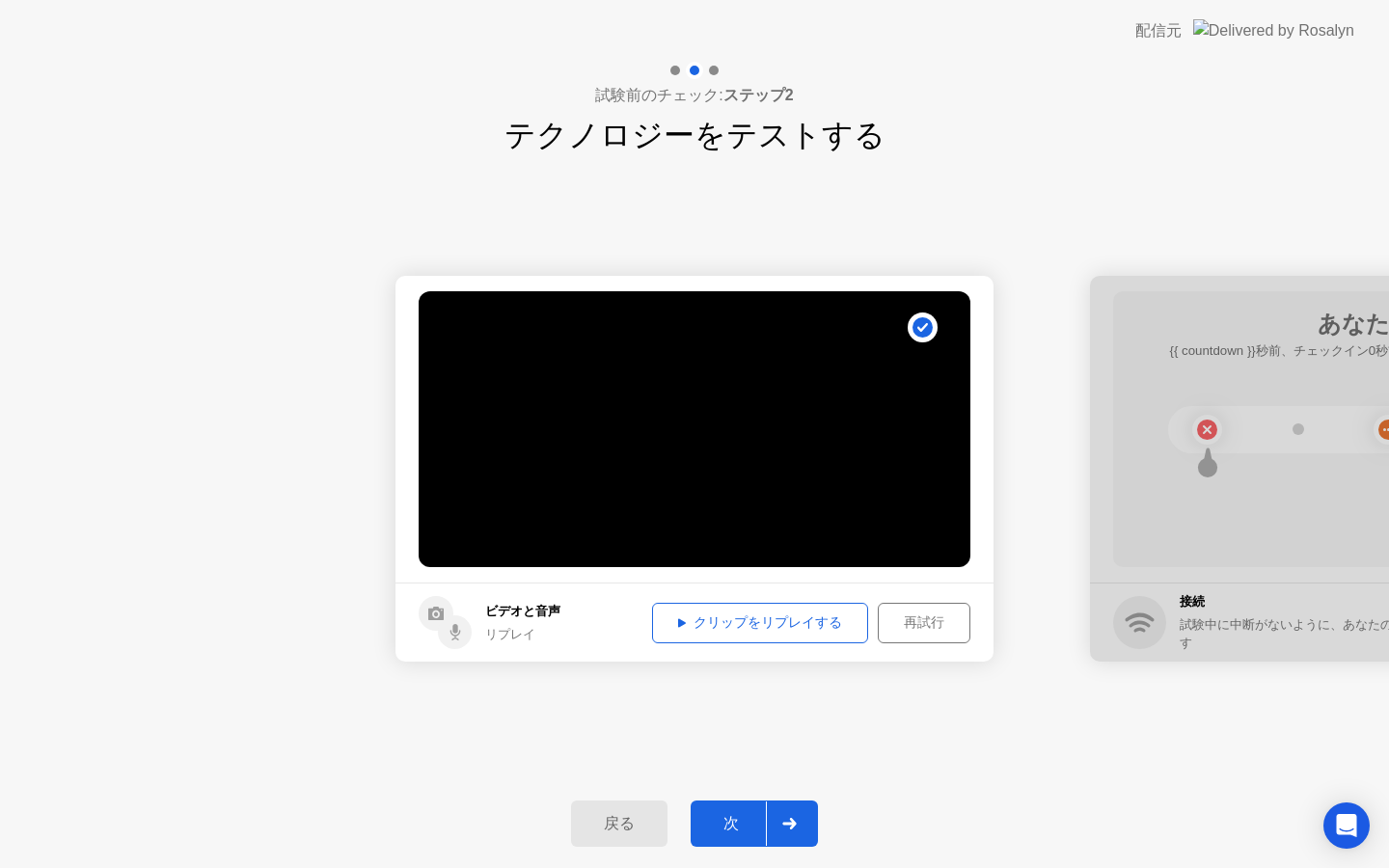
click at [739, 610] on button "クリップをリプレイする" at bounding box center [760, 623] width 216 height 40
click at [755, 846] on div "戻る 次" at bounding box center [694, 824] width 1389 height 88
click at [753, 831] on div "次" at bounding box center [731, 824] width 70 height 21
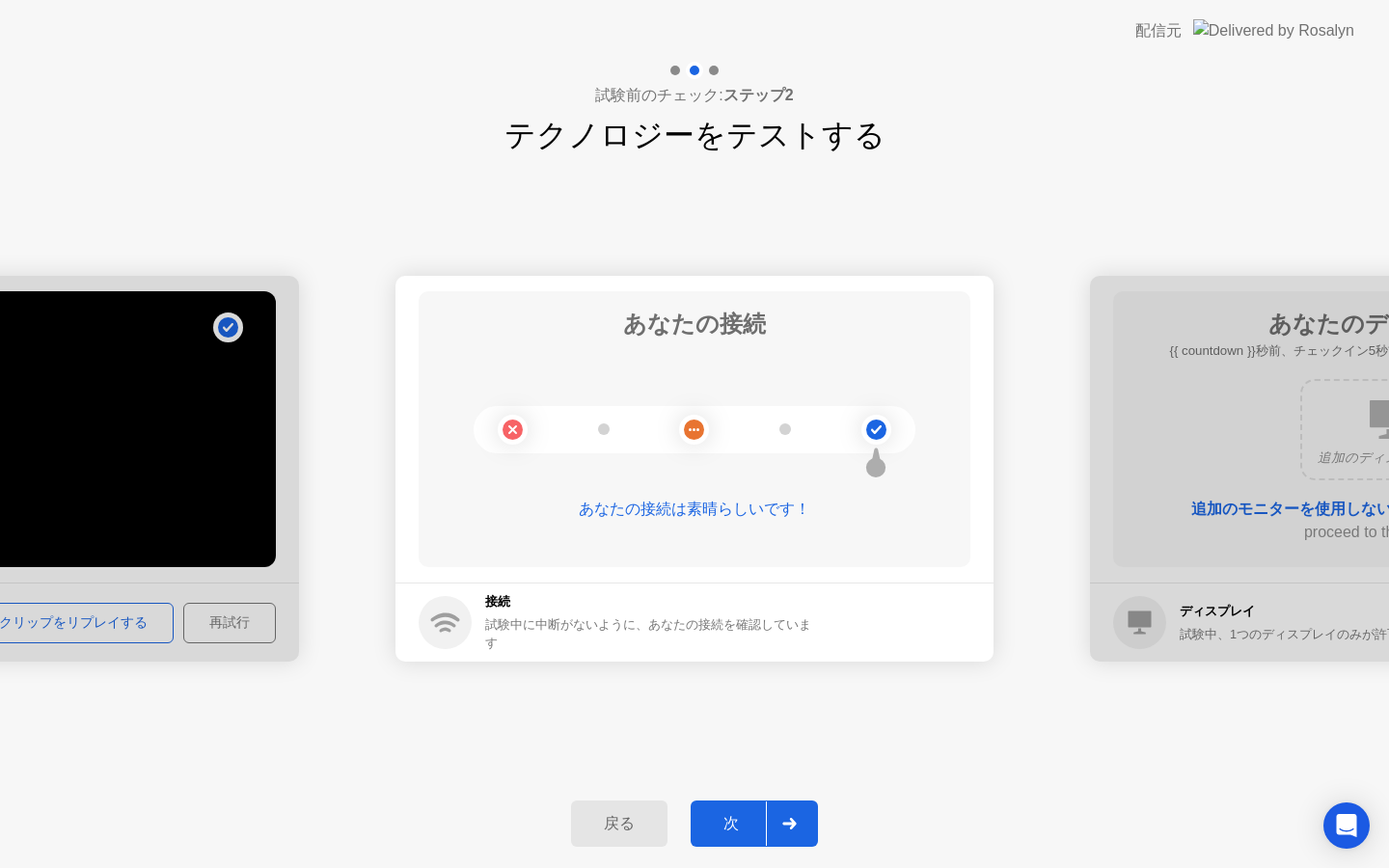
click at [716, 832] on div "次" at bounding box center [731, 824] width 70 height 21
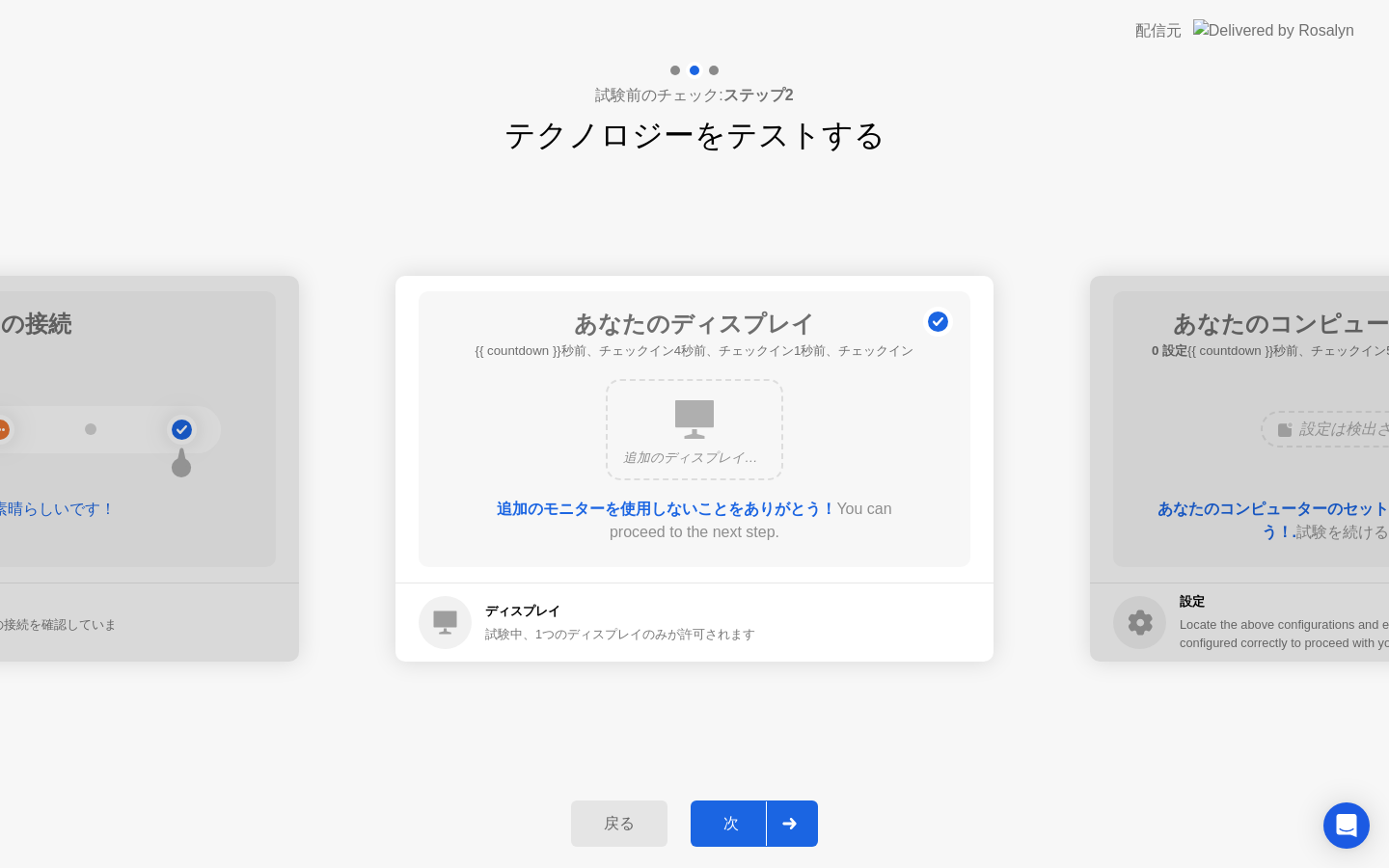
click at [735, 830] on div "次" at bounding box center [731, 824] width 70 height 21
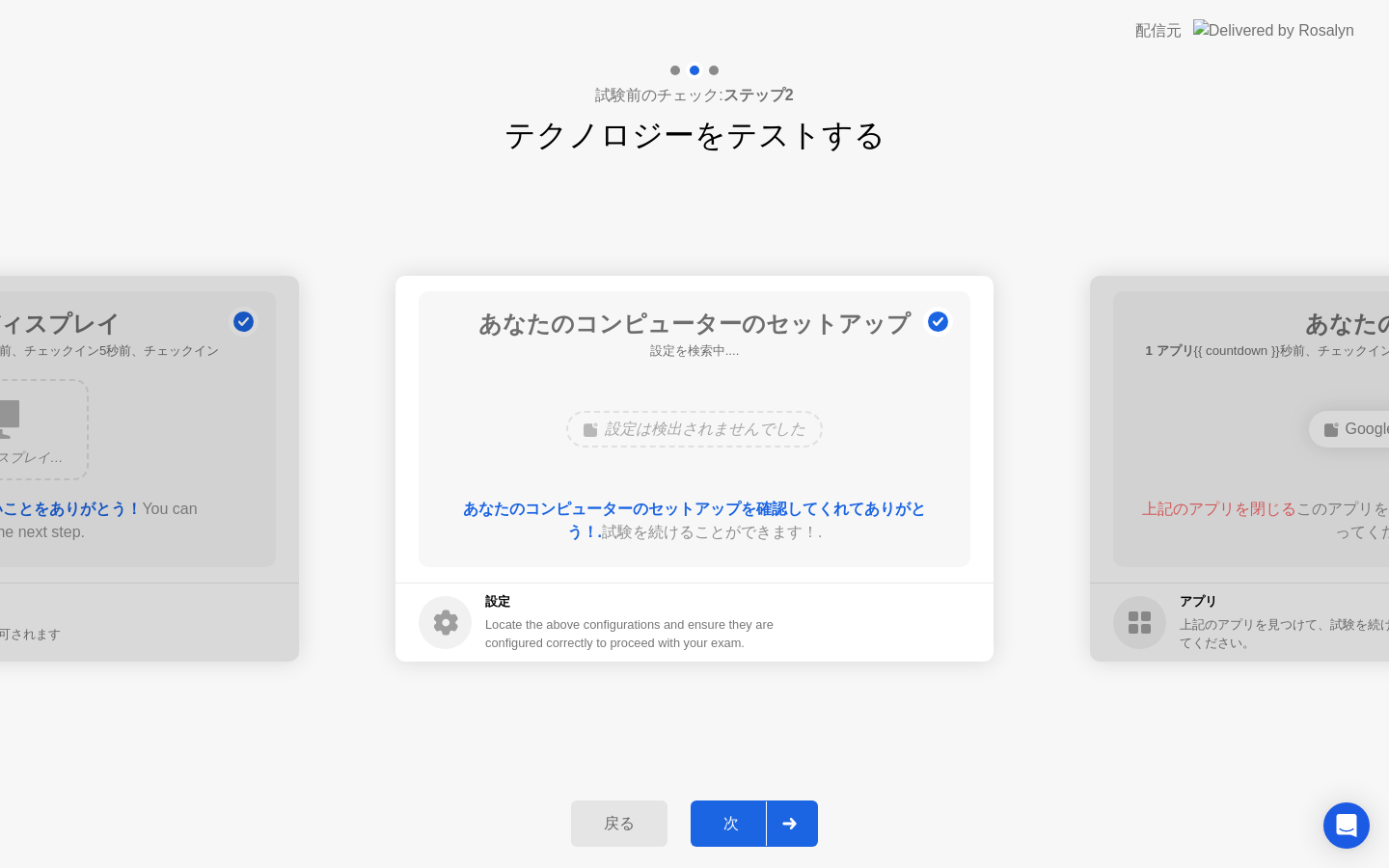
click at [732, 829] on div "次" at bounding box center [731, 824] width 70 height 21
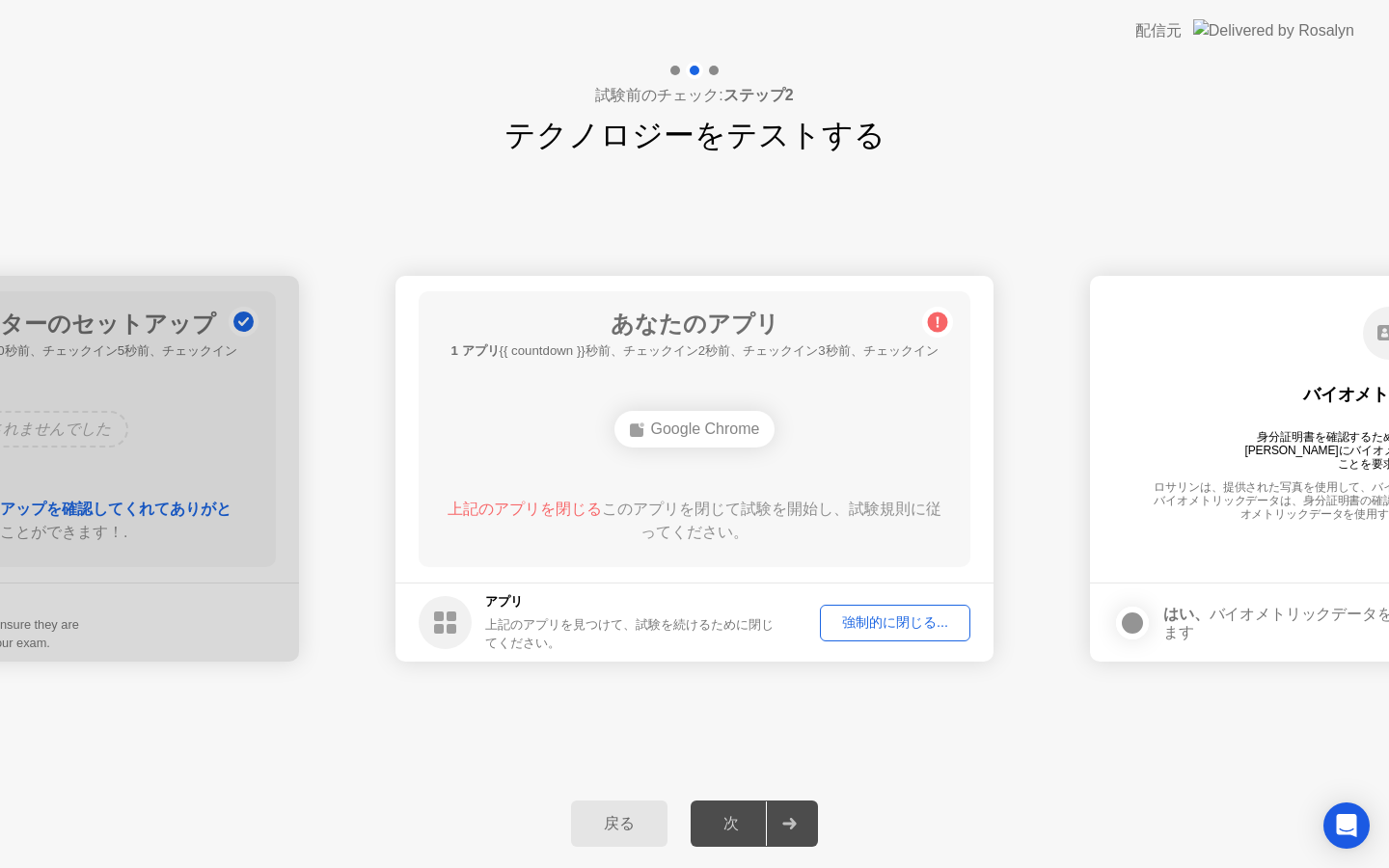
click at [892, 626] on div "強制的に閉じる..." at bounding box center [896, 622] width 137 height 19
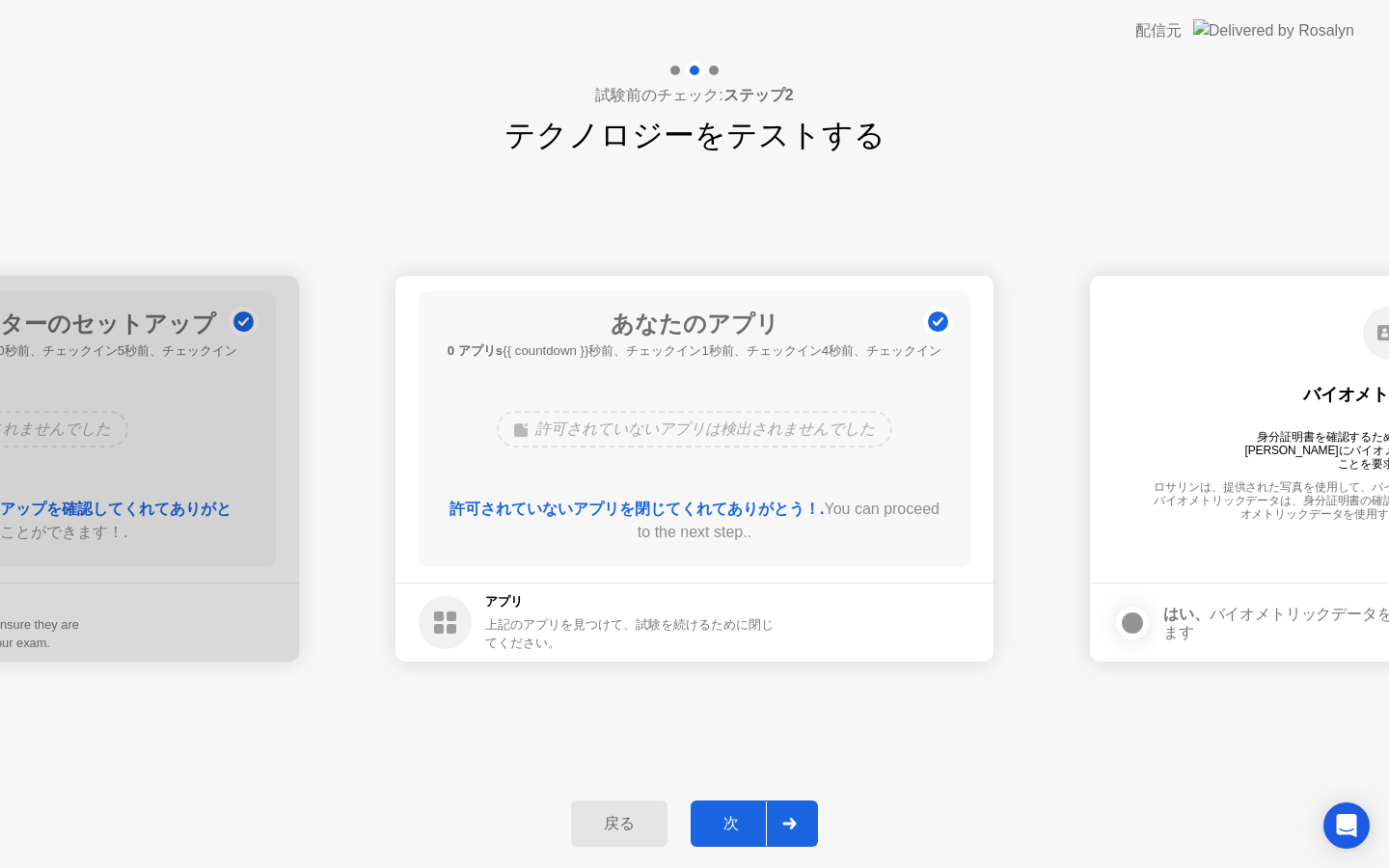
click at [759, 815] on div "次" at bounding box center [731, 824] width 70 height 21
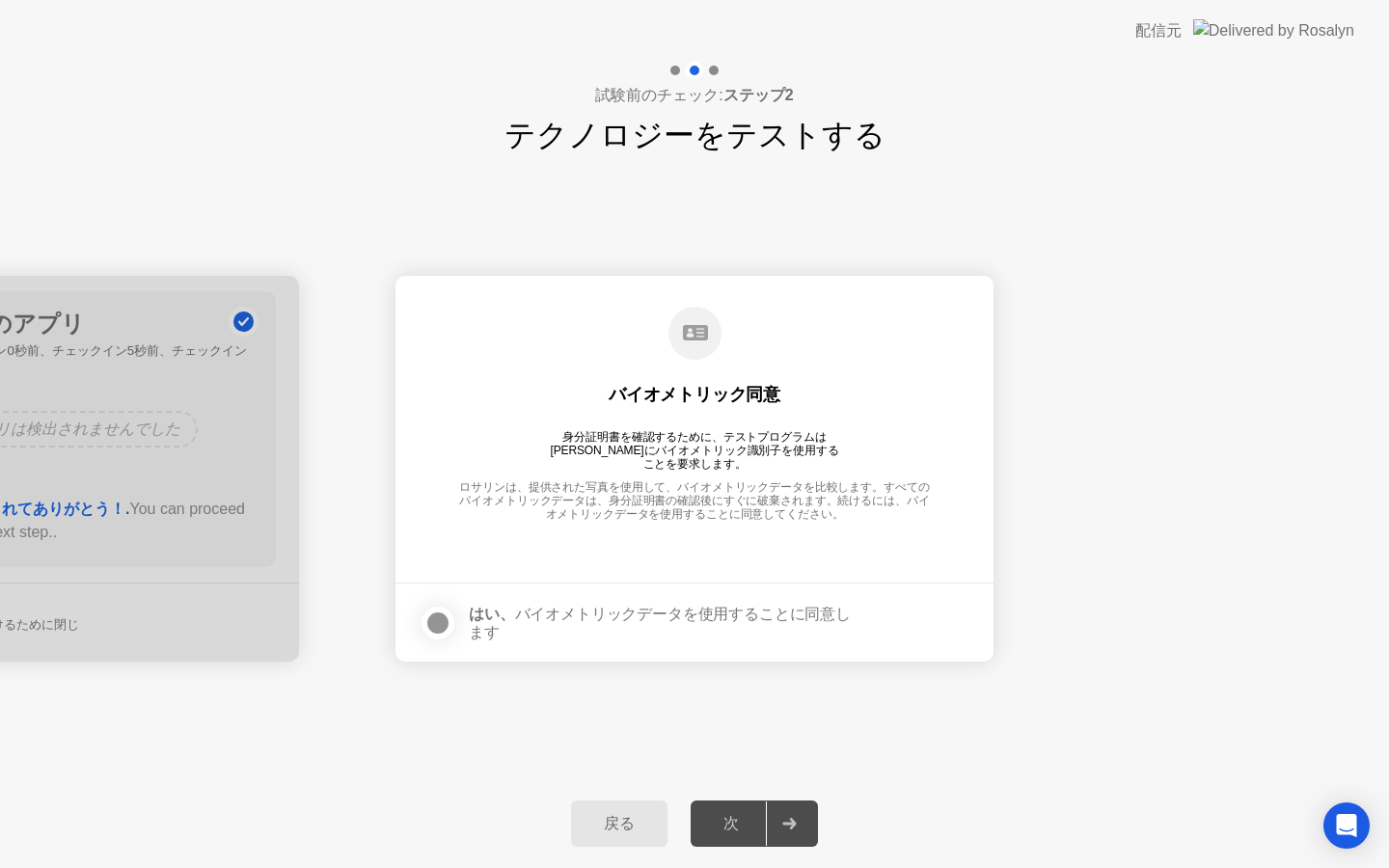
click at [442, 616] on div at bounding box center [438, 623] width 24 height 24
click at [732, 833] on div "次" at bounding box center [731, 824] width 70 height 21
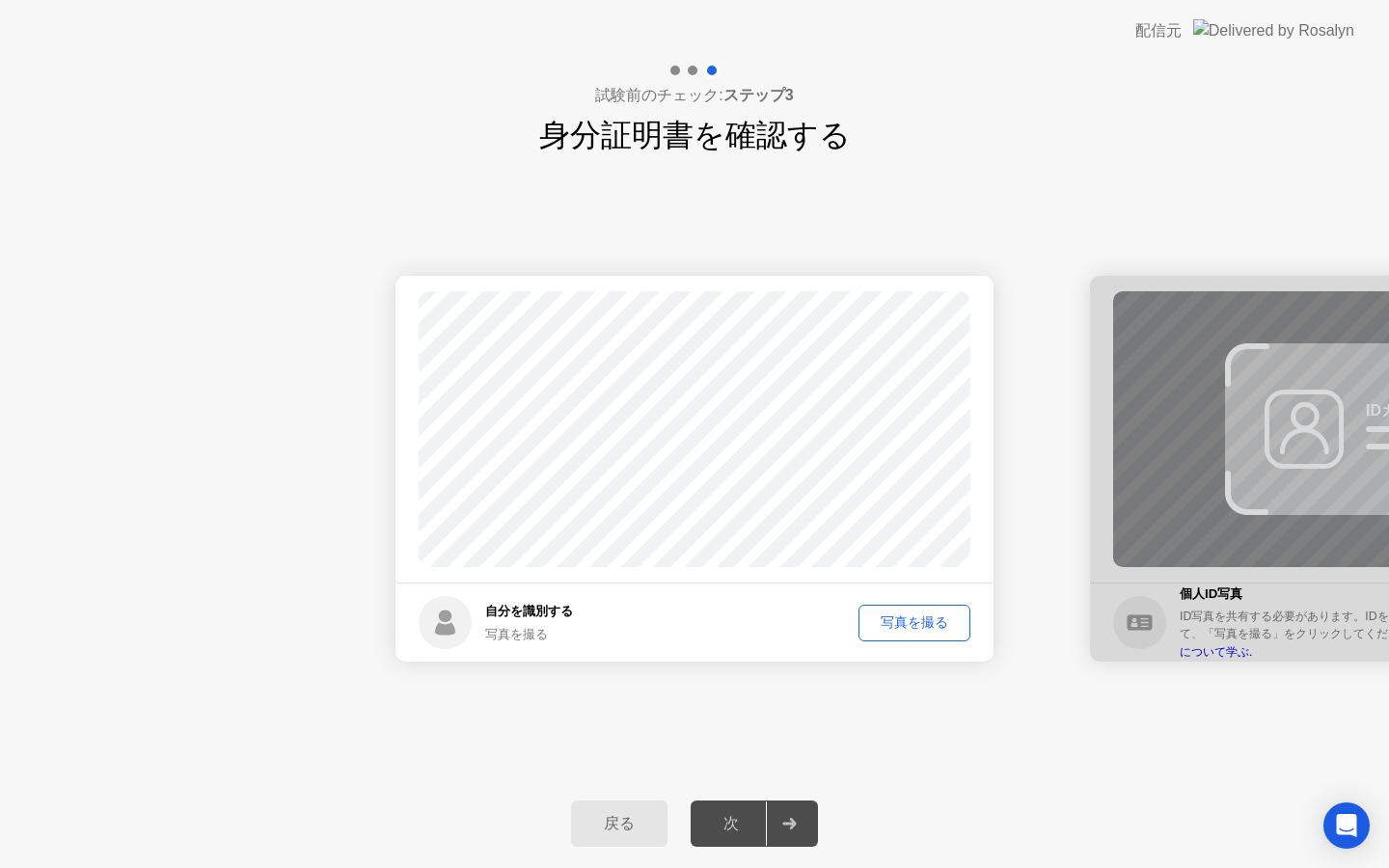
click at [908, 621] on div "写真を撮る" at bounding box center [914, 622] width 98 height 19
click at [724, 822] on div "次" at bounding box center [731, 824] width 70 height 21
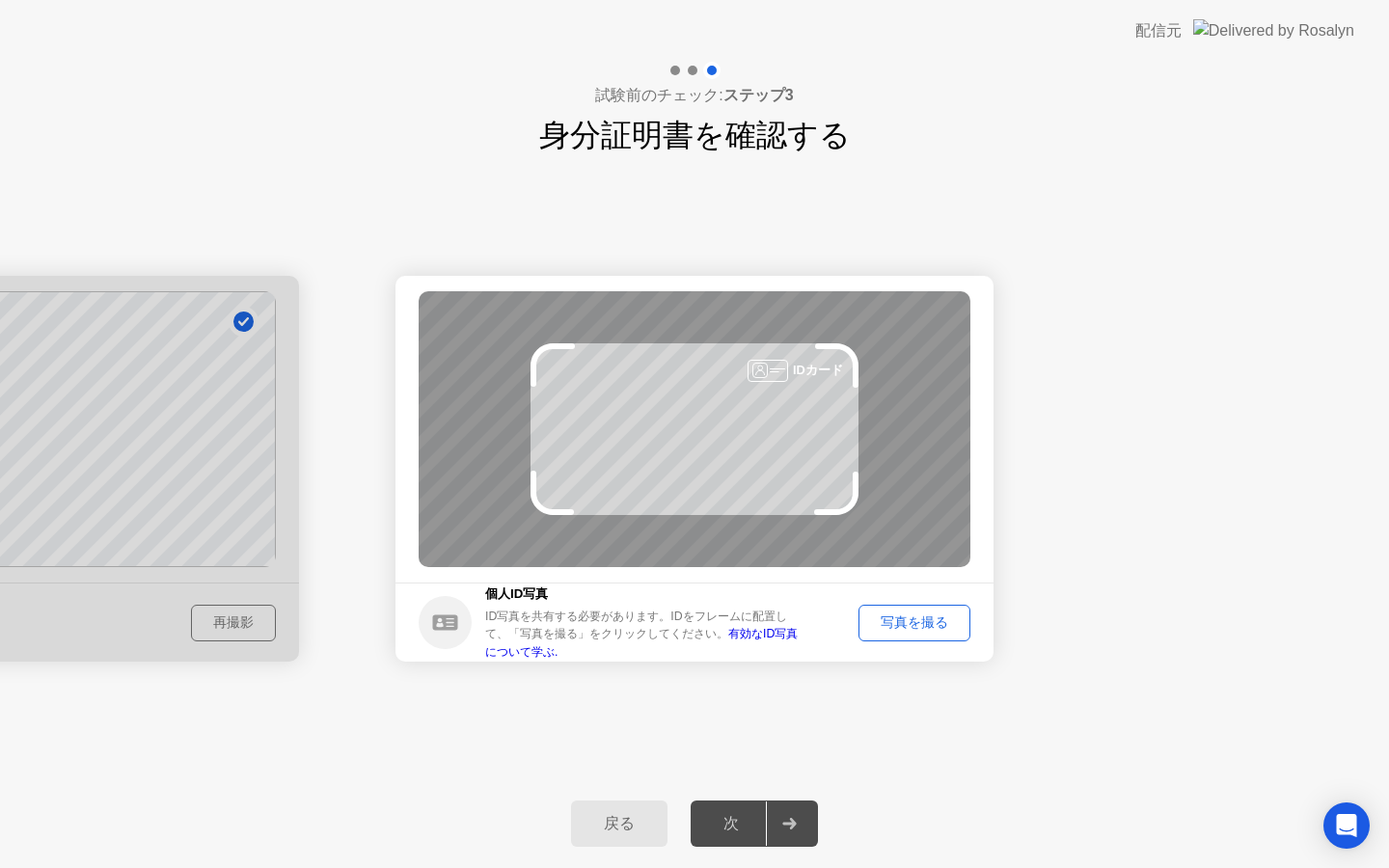
click at [898, 636] on button "写真を撮る" at bounding box center [914, 623] width 112 height 36
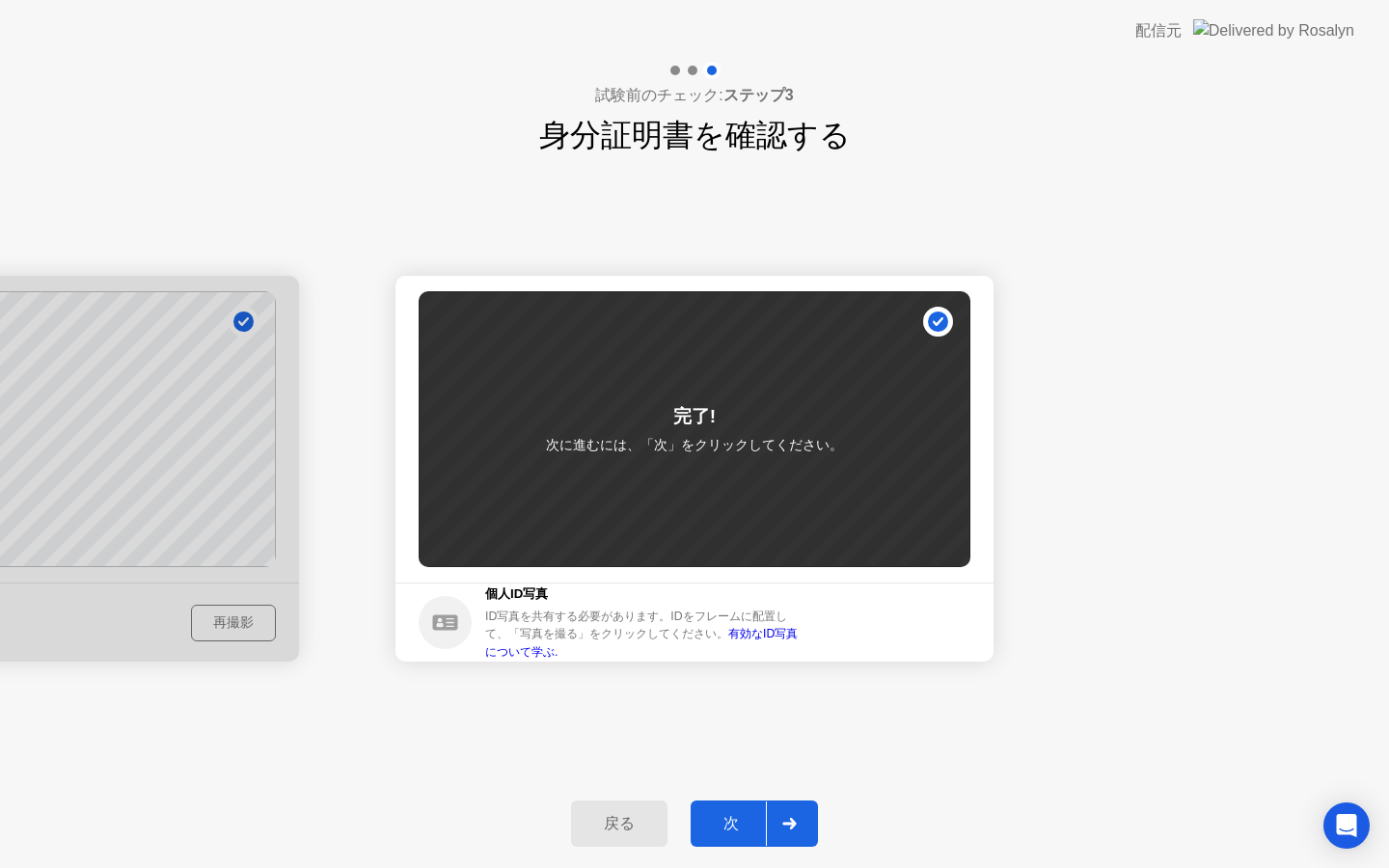
click at [727, 825] on div "次" at bounding box center [731, 824] width 70 height 21
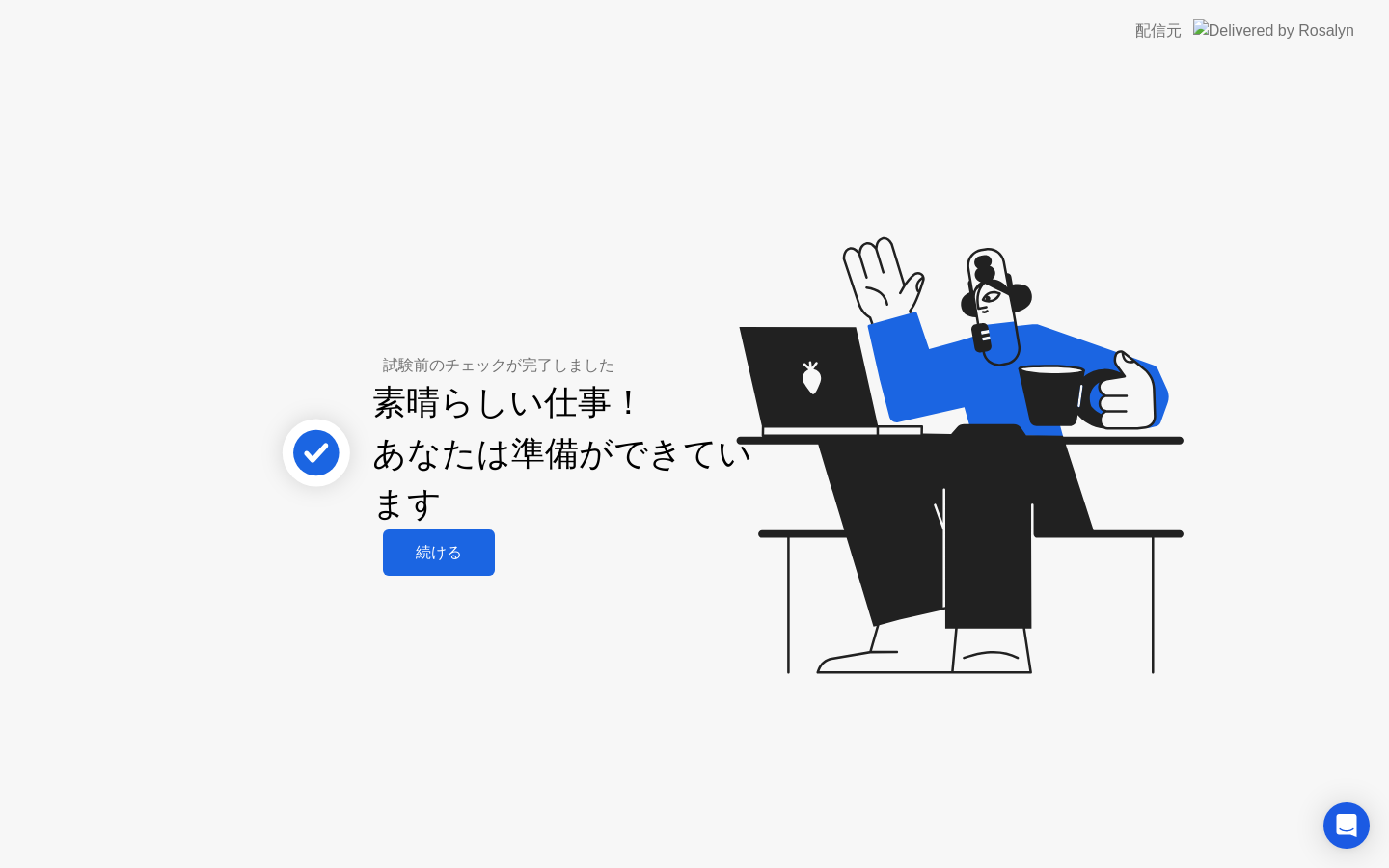
click at [433, 528] on div "素晴らしい仕事！ あなたは準備ができています" at bounding box center [577, 453] width 409 height 152
click at [439, 546] on div "続ける" at bounding box center [438, 553] width 100 height 21
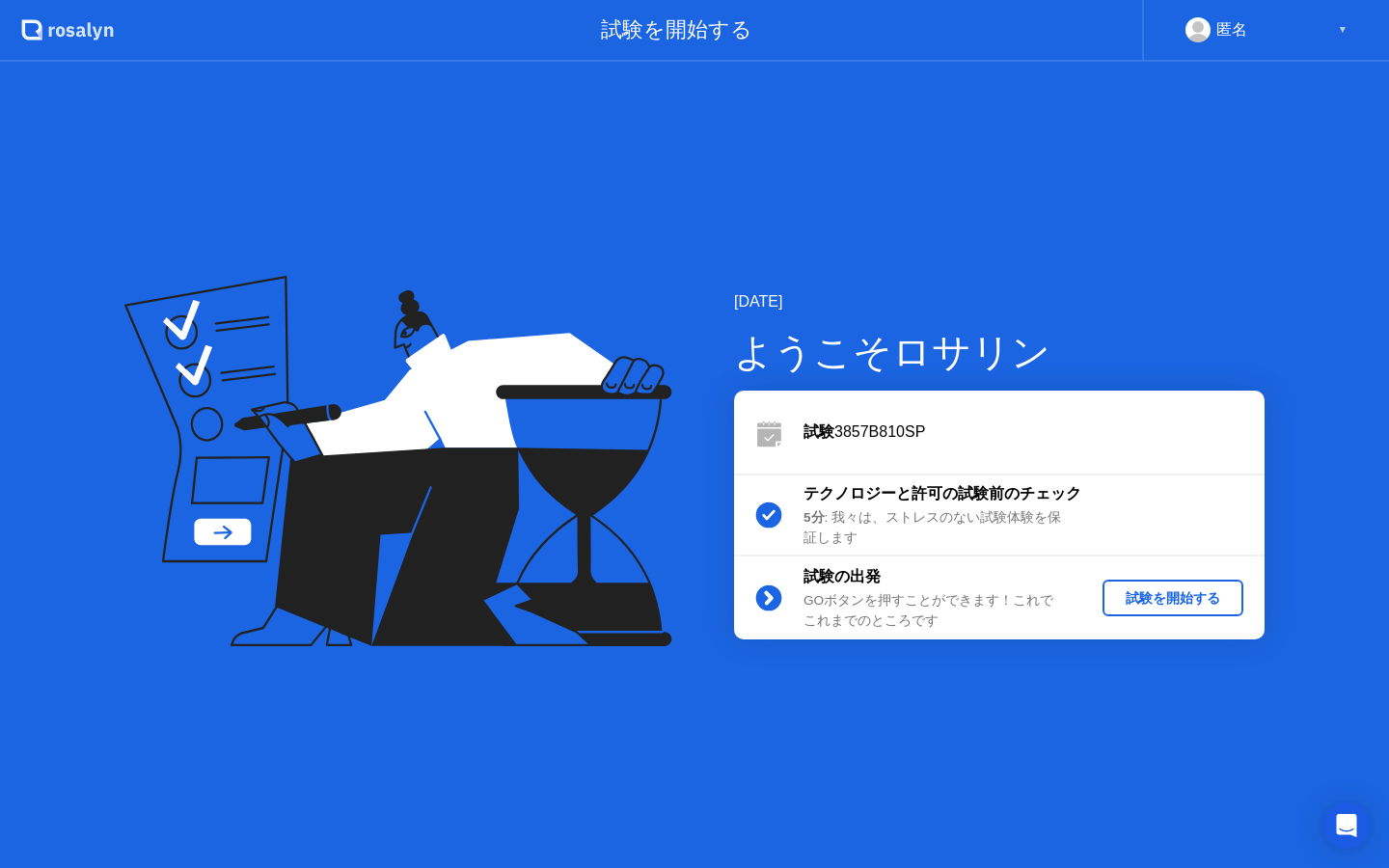
click at [1204, 605] on div "試験を開始する" at bounding box center [1173, 598] width 126 height 19
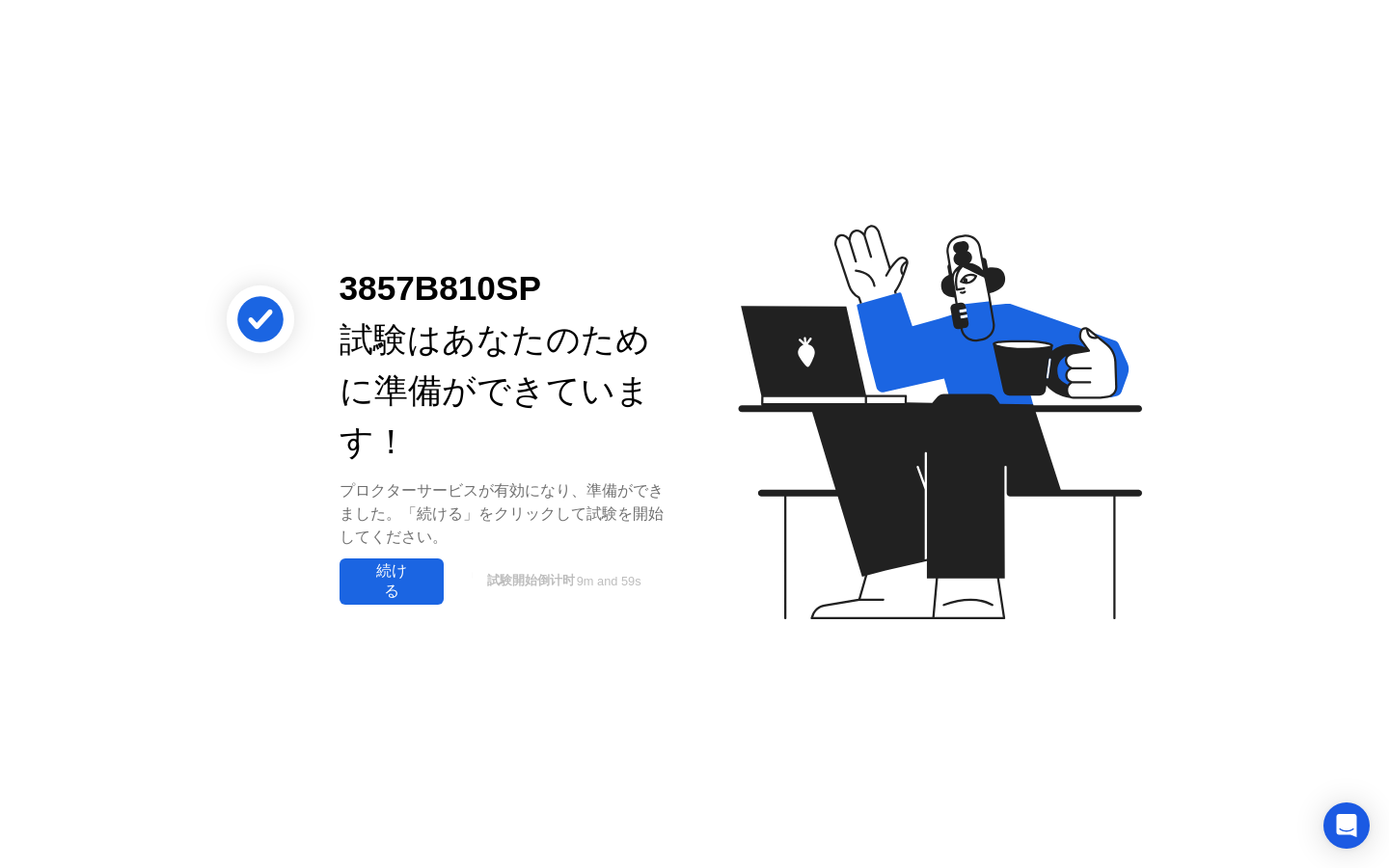
click at [437, 592] on button "続ける" at bounding box center [391, 581] width 104 height 46
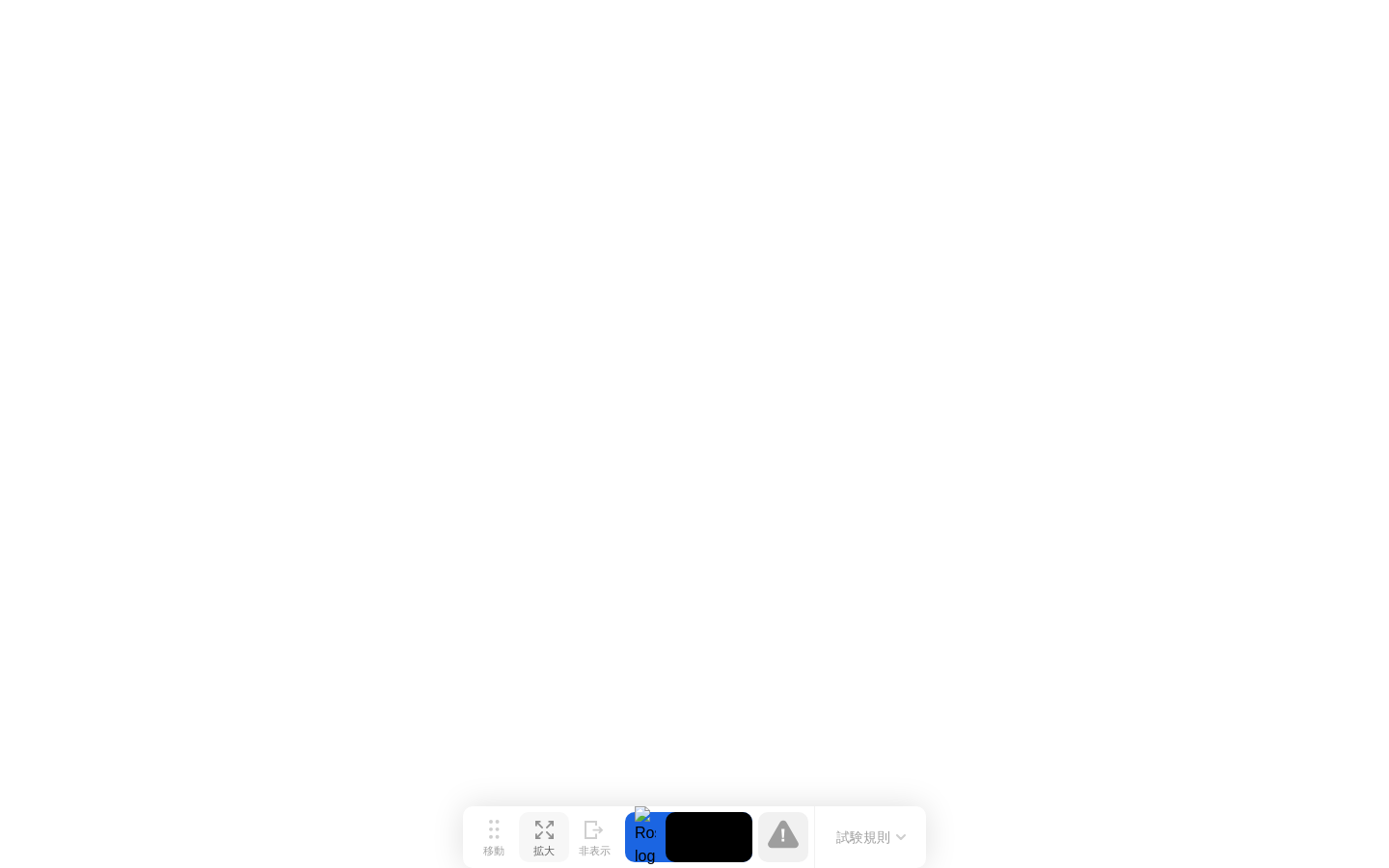
click at [549, 827] on icon at bounding box center [544, 830] width 19 height 19
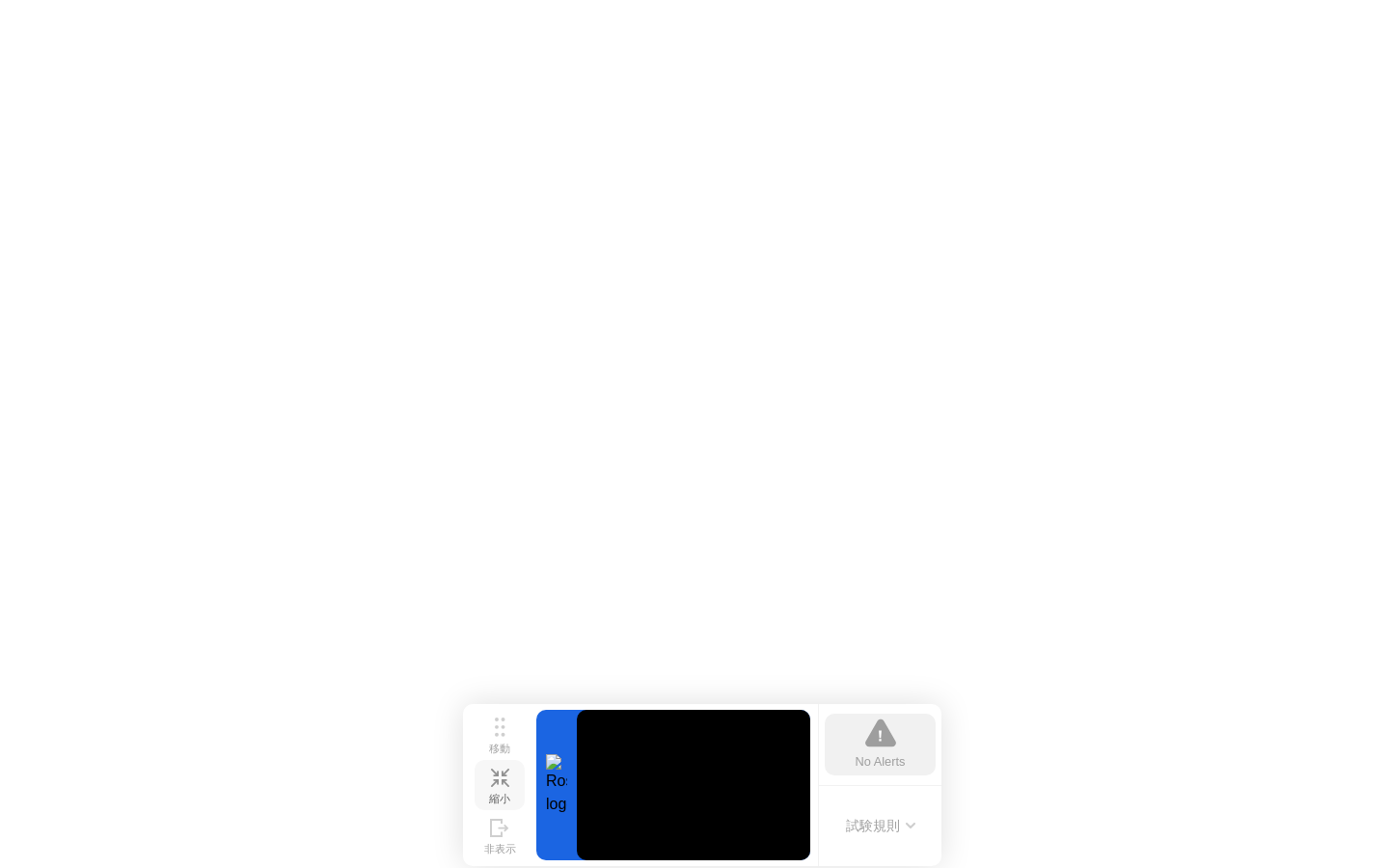
click at [508, 778] on icon at bounding box center [500, 778] width 19 height 19
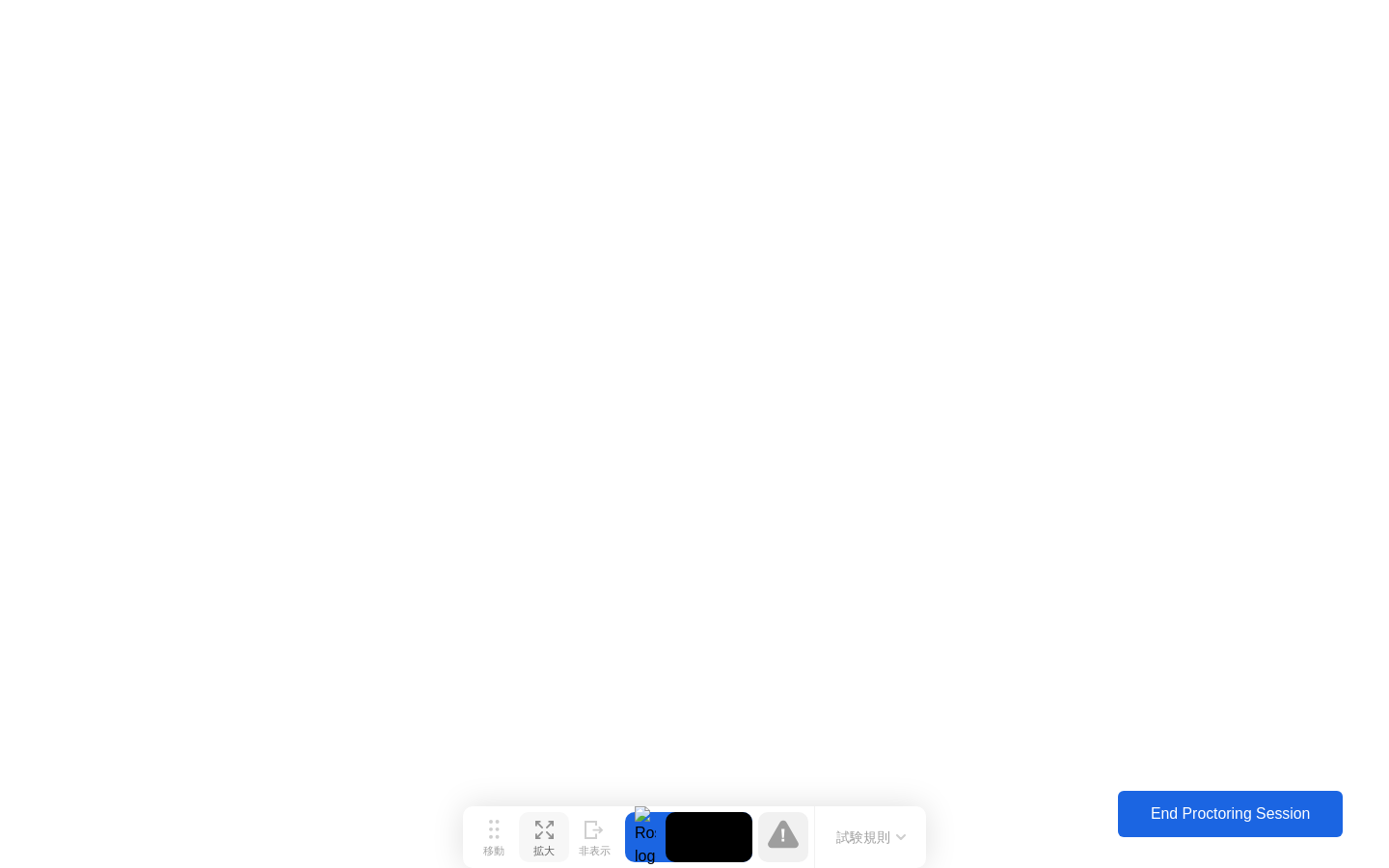
click at [1237, 820] on div "End Proctoring Session" at bounding box center [1230, 814] width 215 height 18
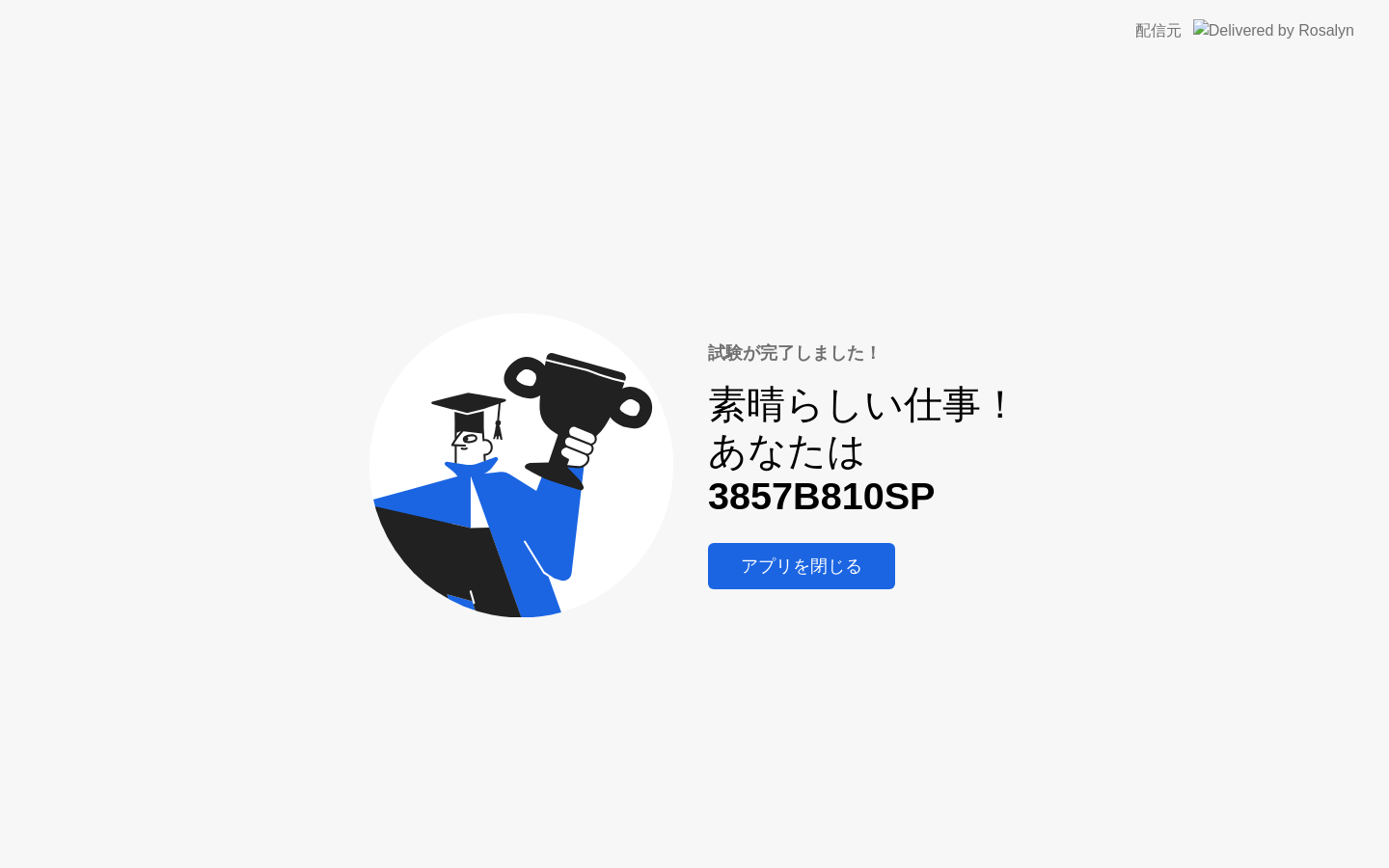
click at [859, 571] on div "アプリを閉じる" at bounding box center [801, 566] width 176 height 24
